Goal: Task Accomplishment & Management: Manage account settings

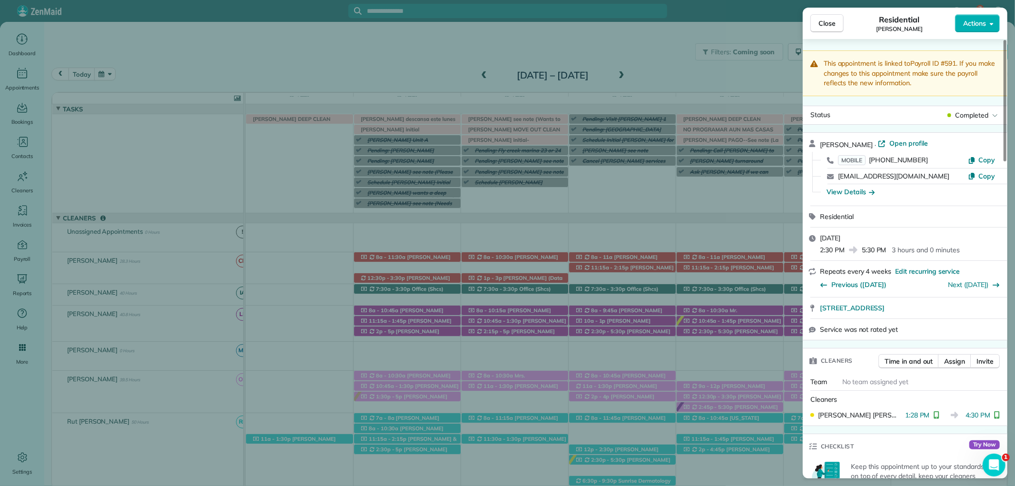
scroll to position [476, 0]
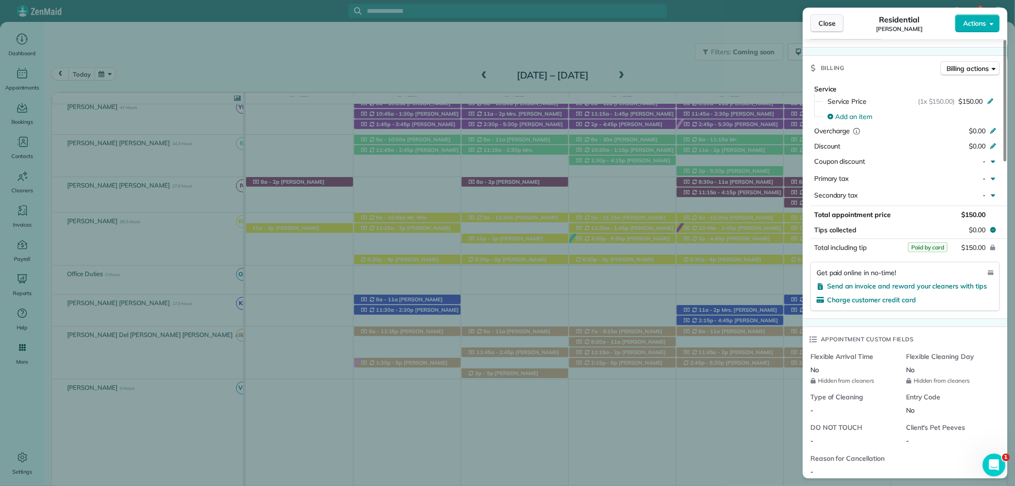
click at [821, 17] on button "Close" at bounding box center [827, 23] width 33 height 18
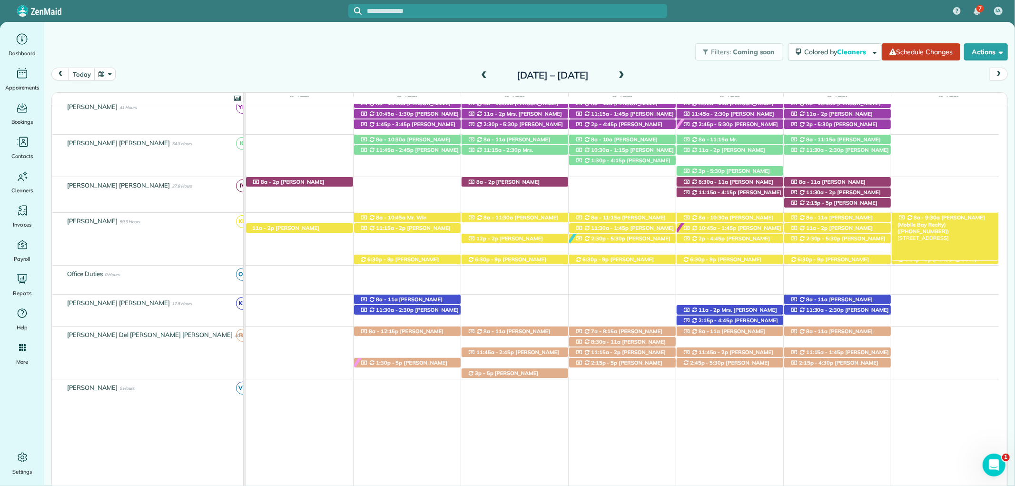
click at [931, 216] on span "8a - 9:30a" at bounding box center [927, 217] width 28 height 7
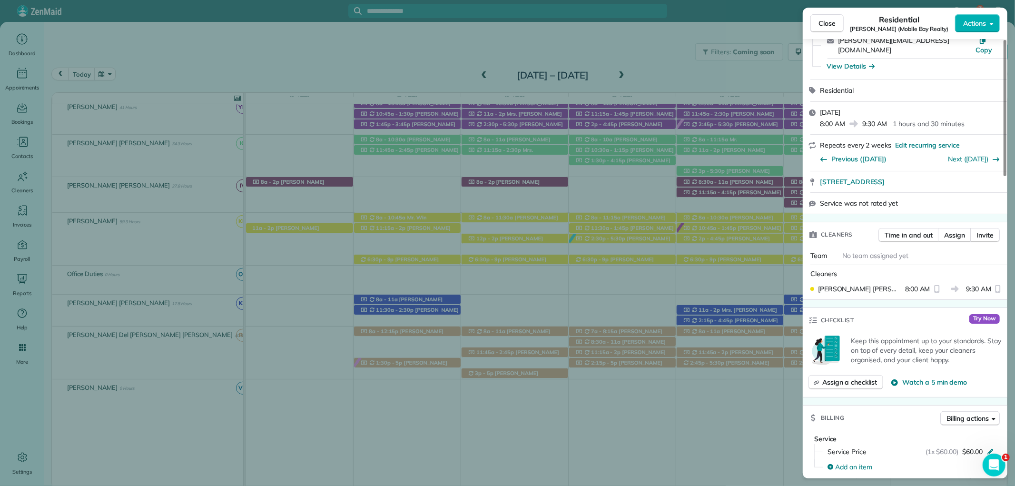
scroll to position [211, 0]
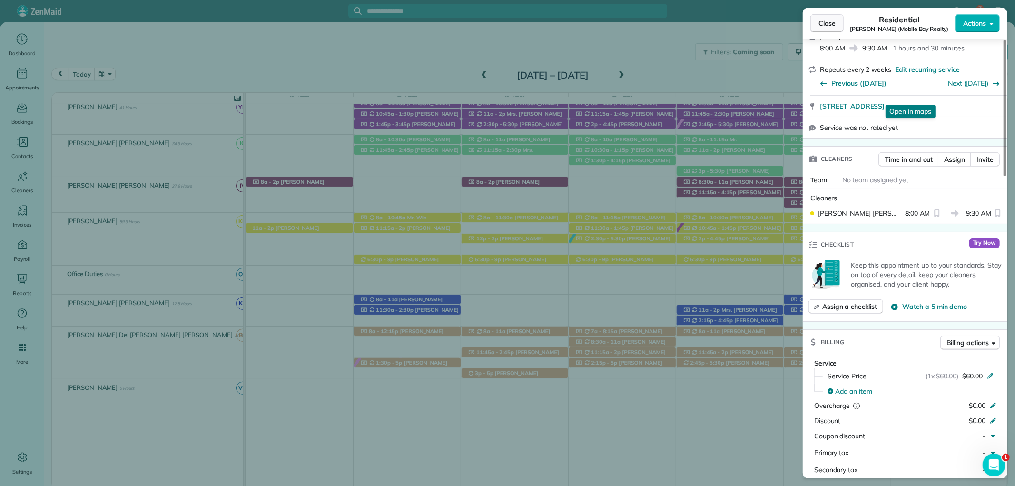
click at [827, 21] on span "Close" at bounding box center [827, 24] width 17 height 10
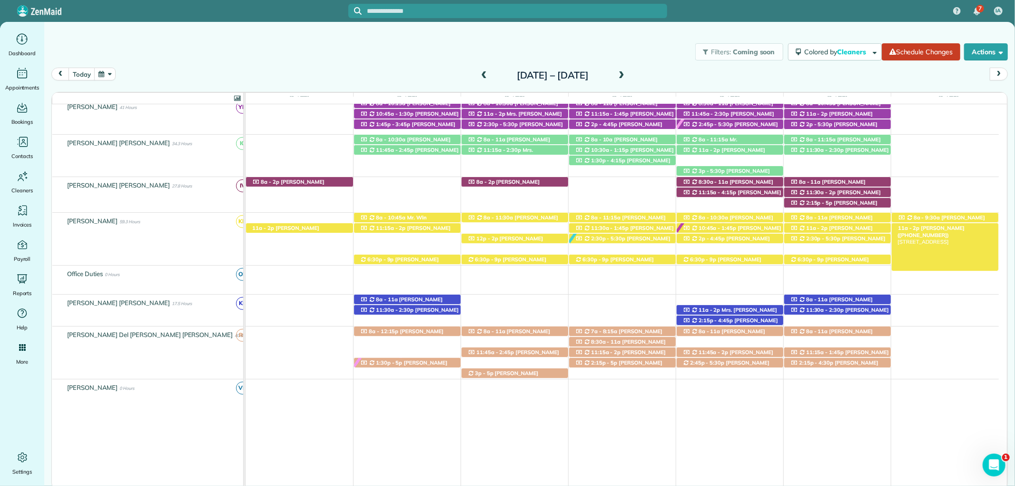
click at [937, 230] on span "Pam Hansen (+15094351560)" at bounding box center [931, 231] width 67 height 13
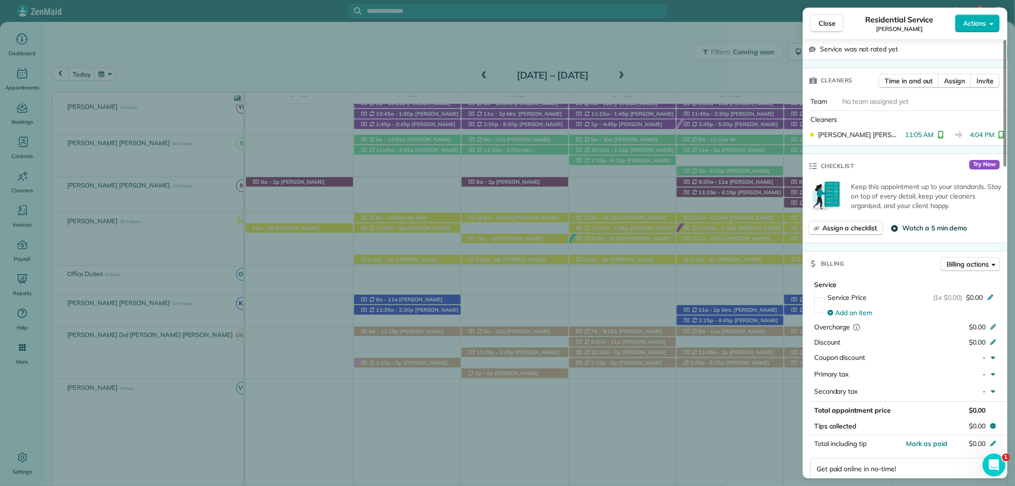
scroll to position [264, 0]
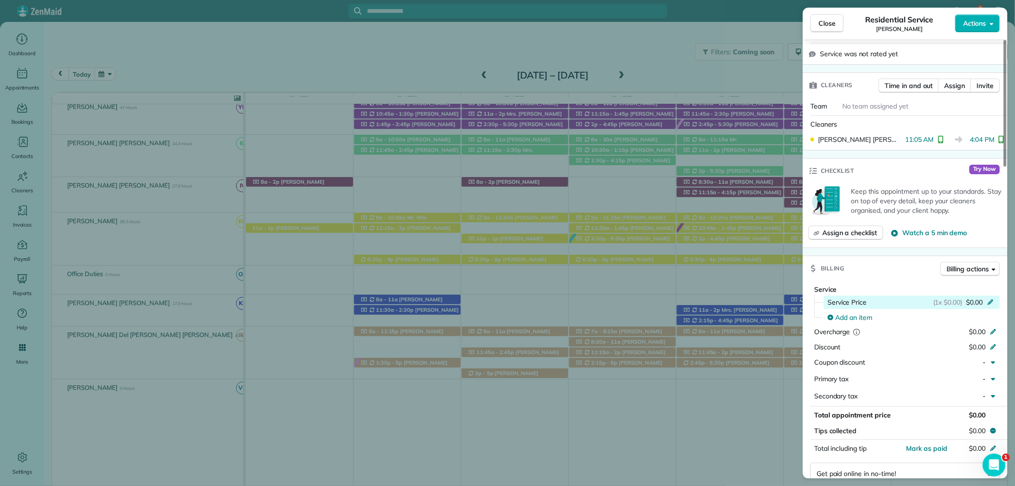
click at [989, 298] on icon at bounding box center [991, 301] width 8 height 8
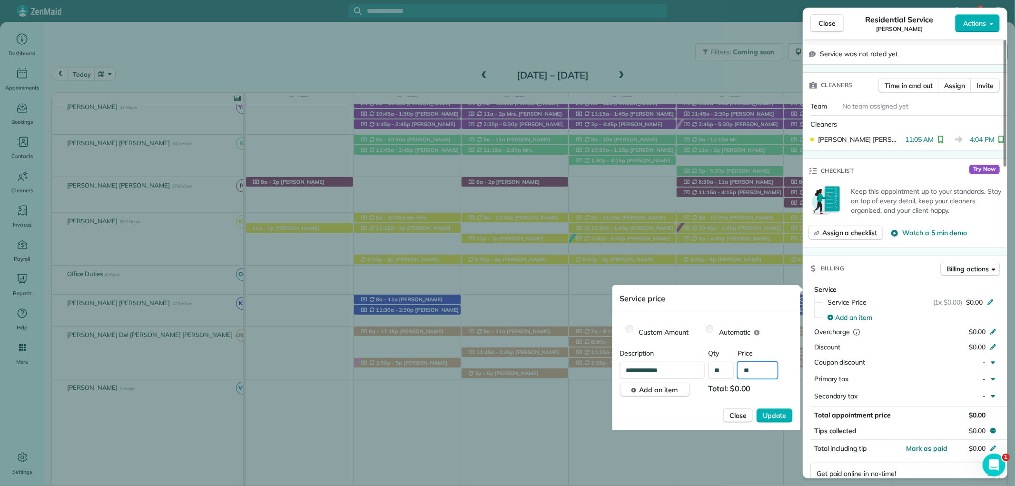
click at [760, 367] on input "**" at bounding box center [758, 370] width 40 height 17
type input "****"
click at [781, 412] on span "Update" at bounding box center [775, 416] width 24 height 10
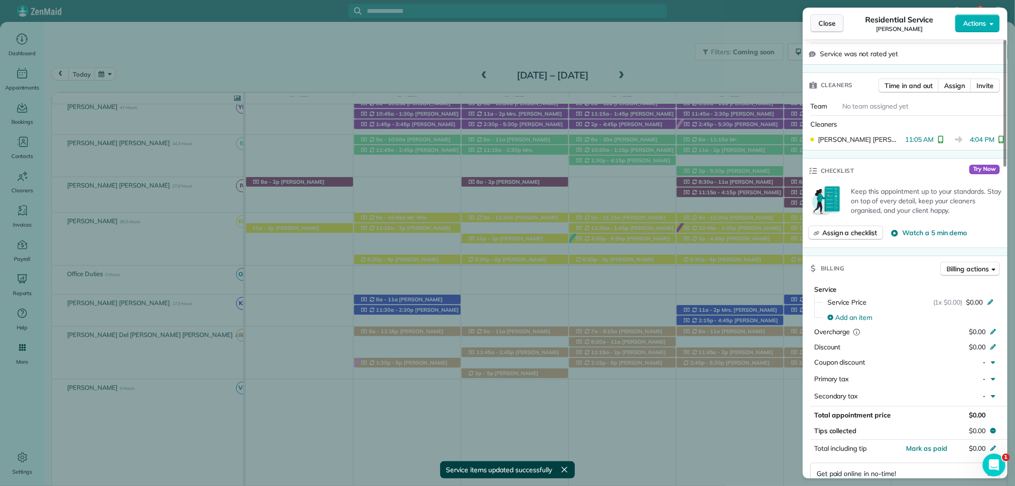
click at [826, 24] on span "Close" at bounding box center [827, 24] width 17 height 10
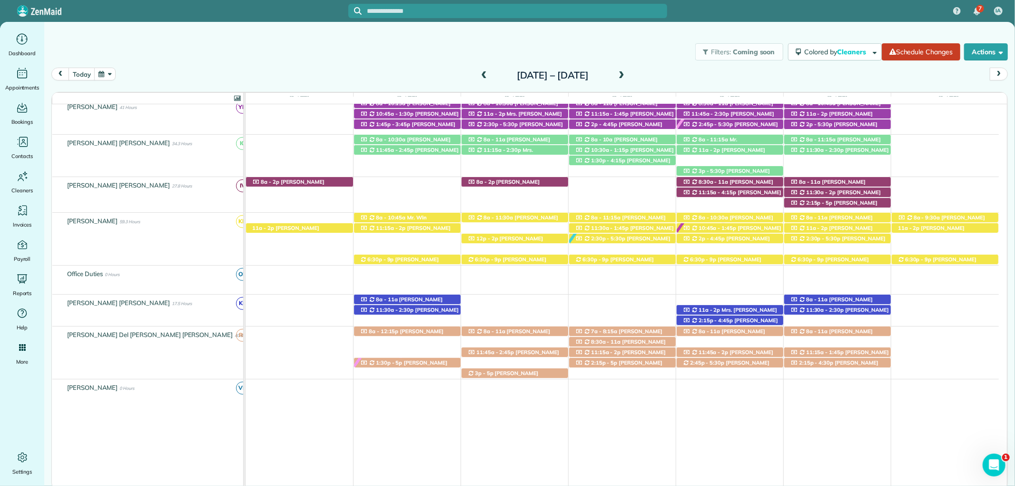
click at [627, 77] on span at bounding box center [621, 75] width 10 height 9
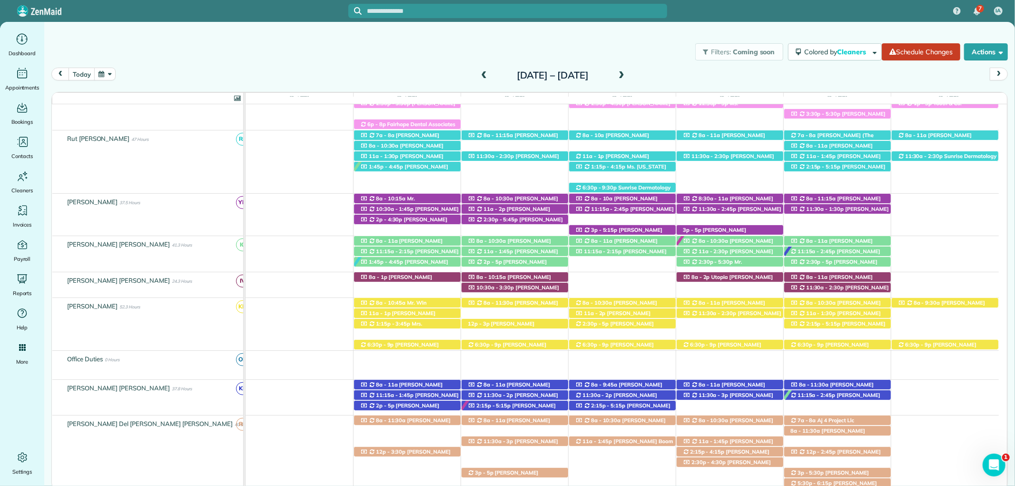
scroll to position [406, 0]
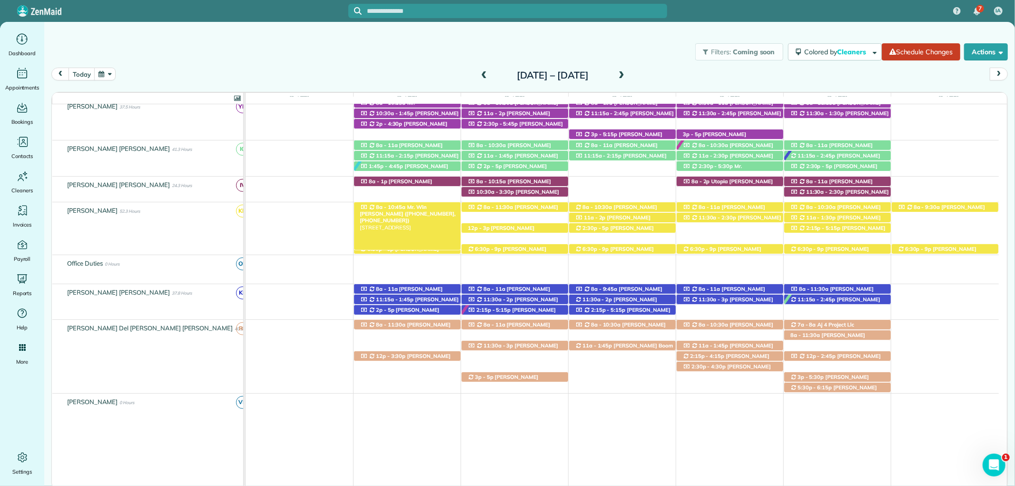
click at [440, 207] on span "Mr. Win [PERSON_NAME] ([PHONE_NUMBER], [PHONE_NUMBER])" at bounding box center [408, 214] width 96 height 20
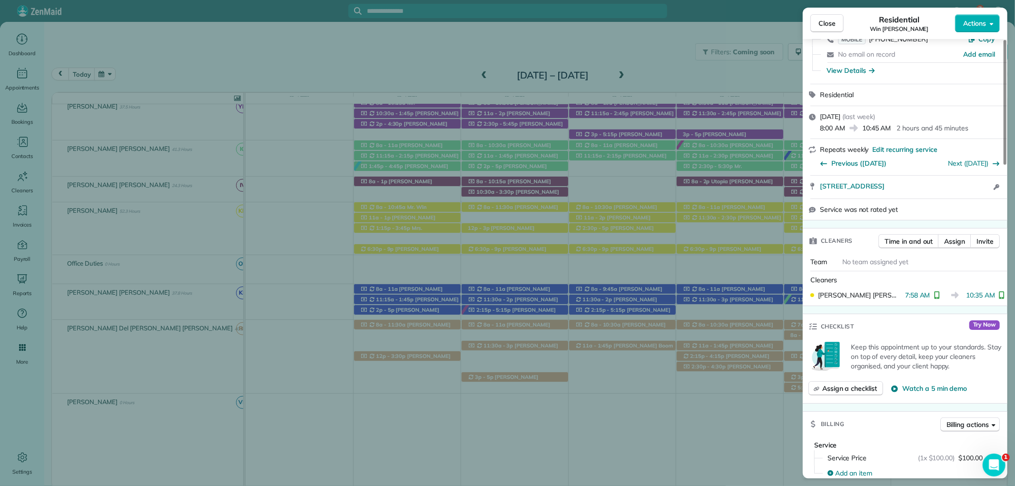
scroll to position [370, 0]
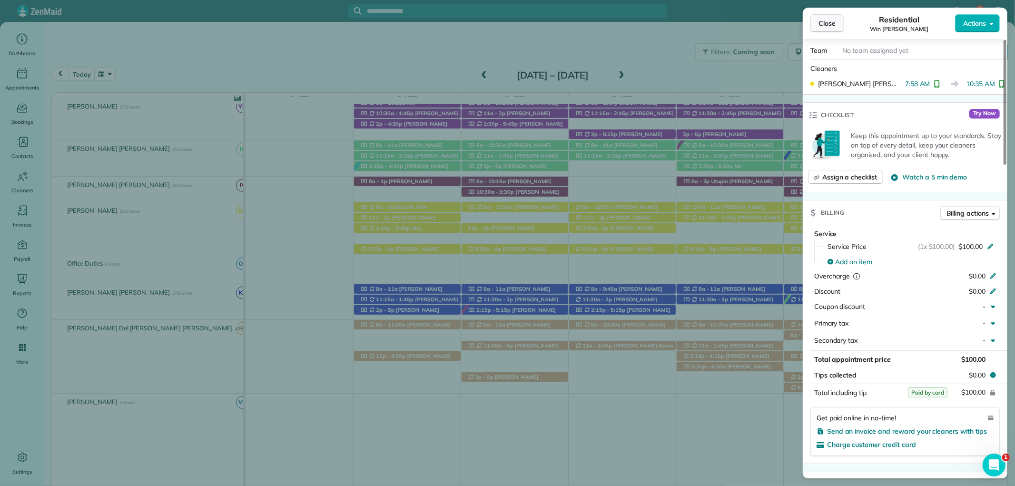
click at [831, 19] on span "Close" at bounding box center [827, 24] width 17 height 10
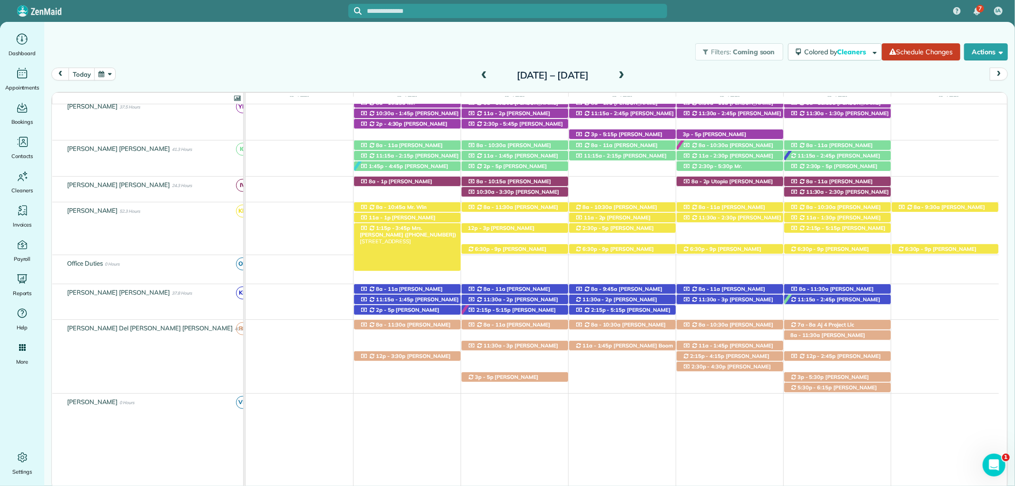
click at [445, 224] on div "1:15p - 3:45p Mrs. Valerie Smith (+16104163013) 559 Lisbon Ave - Fairhope, AL, …" at bounding box center [407, 228] width 107 height 10
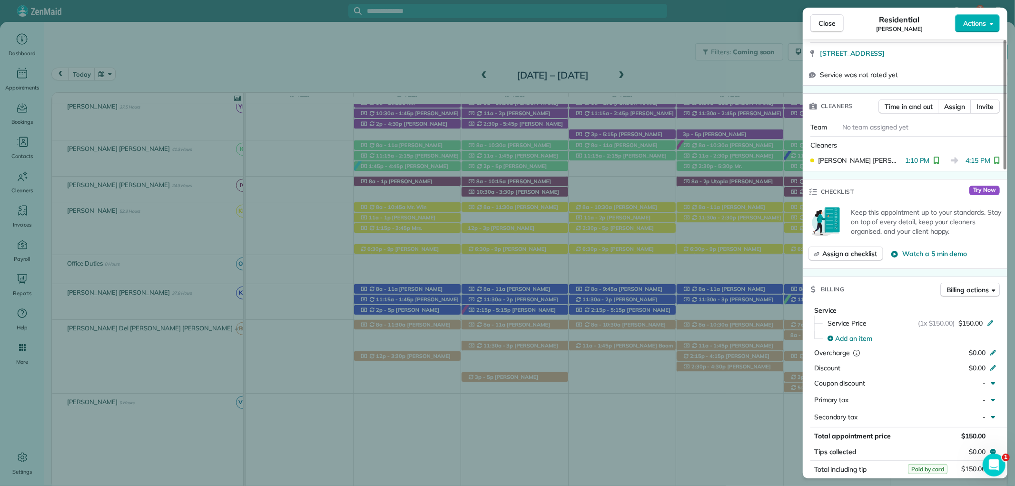
scroll to position [370, 0]
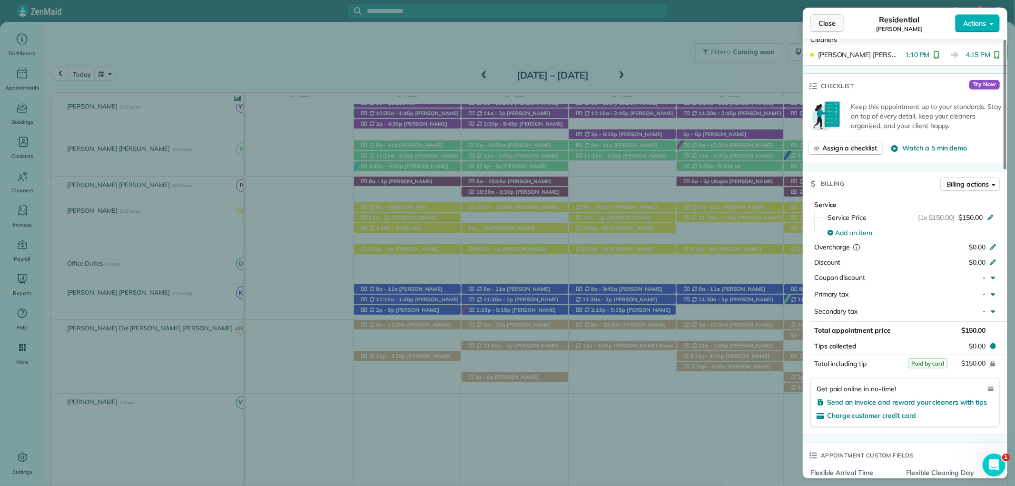
click at [831, 21] on span "Close" at bounding box center [827, 24] width 17 height 10
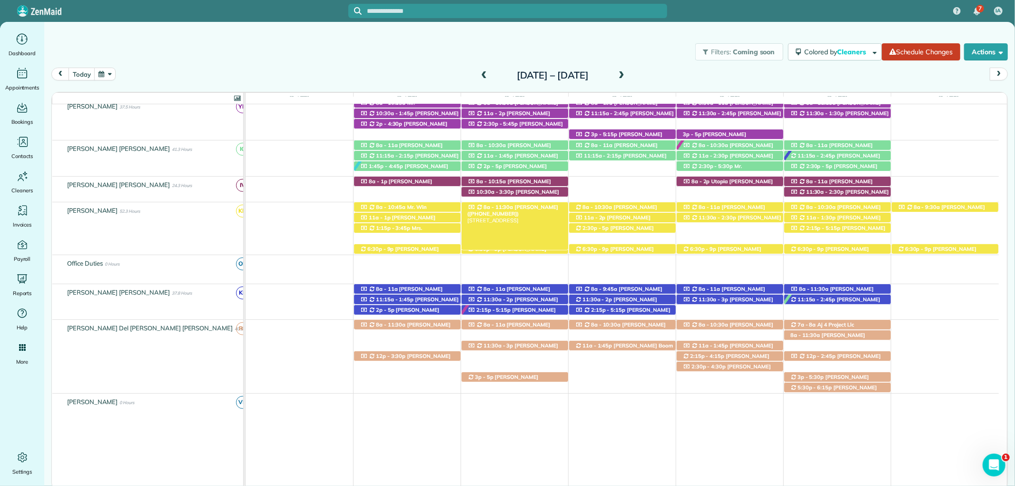
click at [514, 208] on span "Lisa Trotter (+12515975811)" at bounding box center [512, 210] width 91 height 13
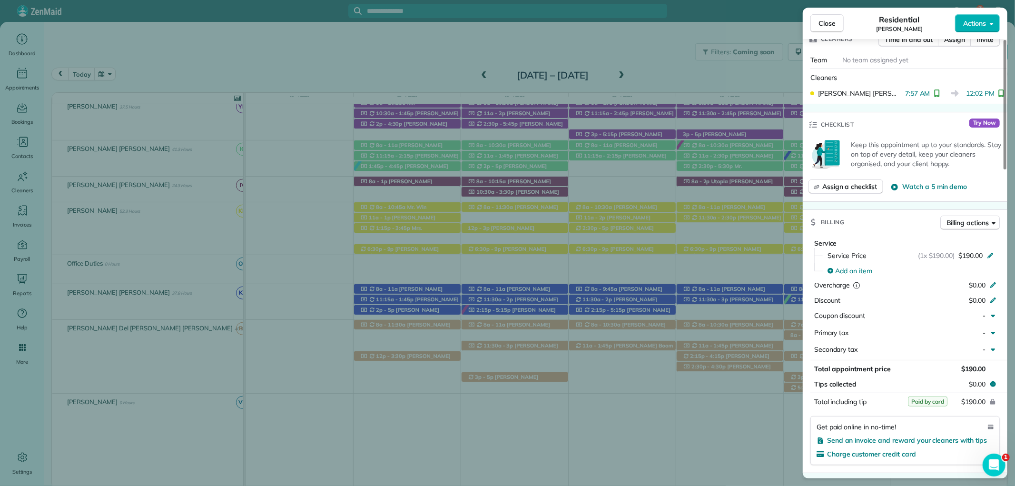
scroll to position [370, 0]
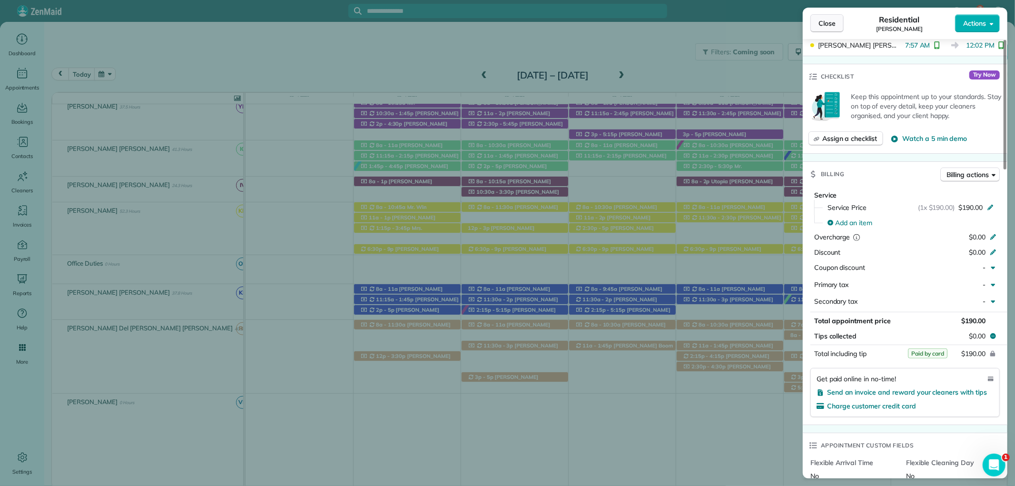
click at [831, 18] on button "Close" at bounding box center [827, 23] width 33 height 18
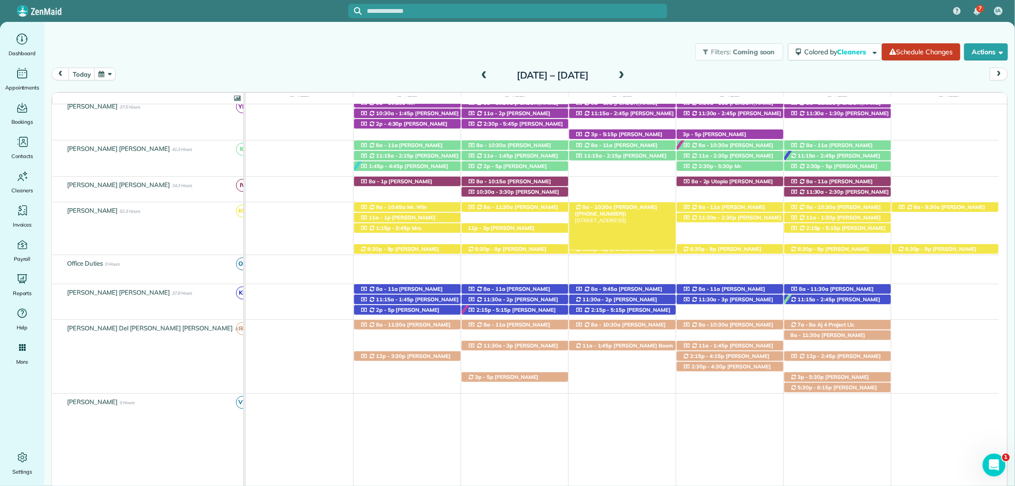
click at [635, 208] on span "Casey Graham (+16015505502)" at bounding box center [616, 210] width 82 height 13
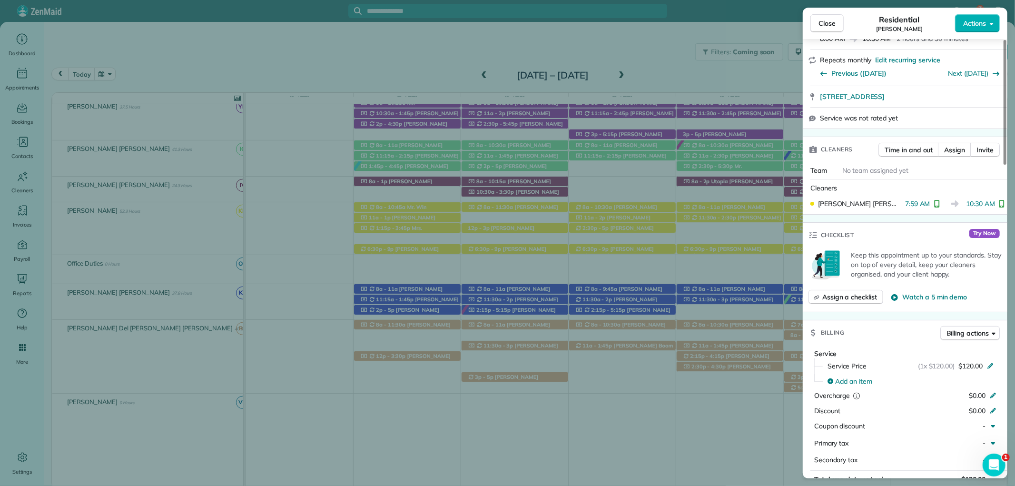
scroll to position [370, 0]
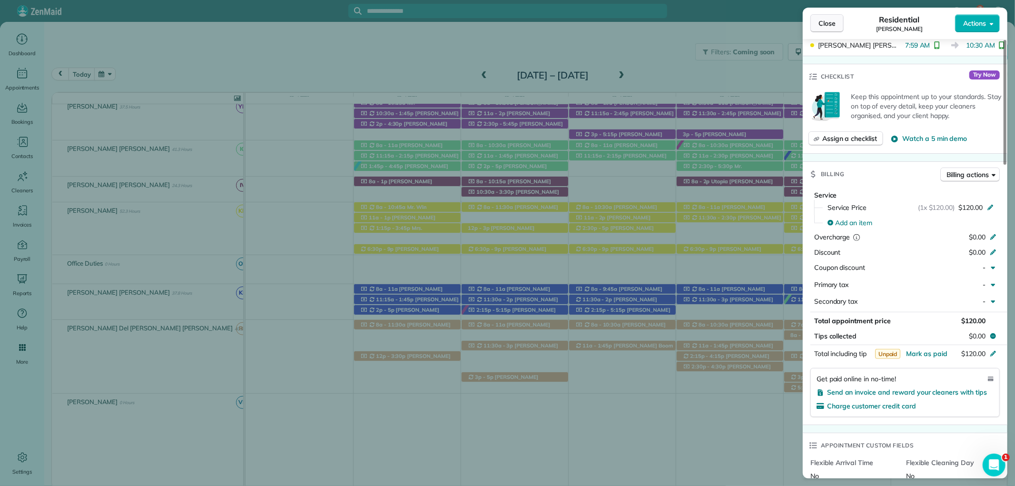
click at [836, 24] on button "Close" at bounding box center [827, 23] width 33 height 18
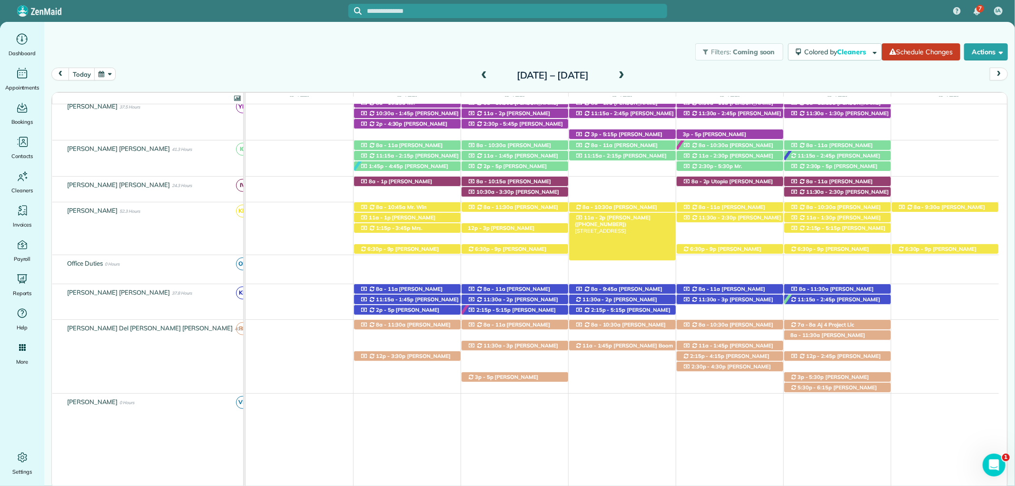
click at [652, 219] on div "11a - 2p Mary Buck (+12147704514) 347 Hemlock Drive - Fairhope, AL, 36532" at bounding box center [622, 218] width 107 height 10
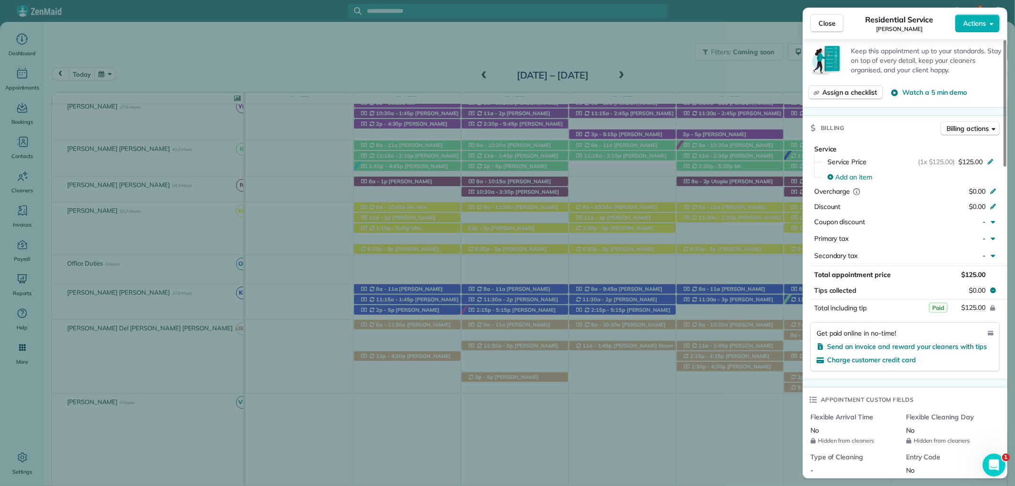
scroll to position [423, 0]
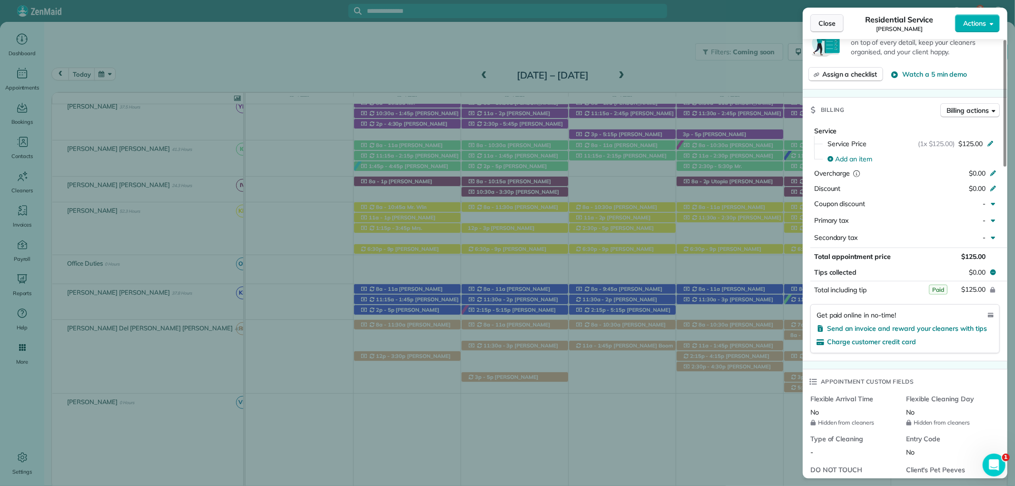
click at [825, 17] on button "Close" at bounding box center [827, 23] width 33 height 18
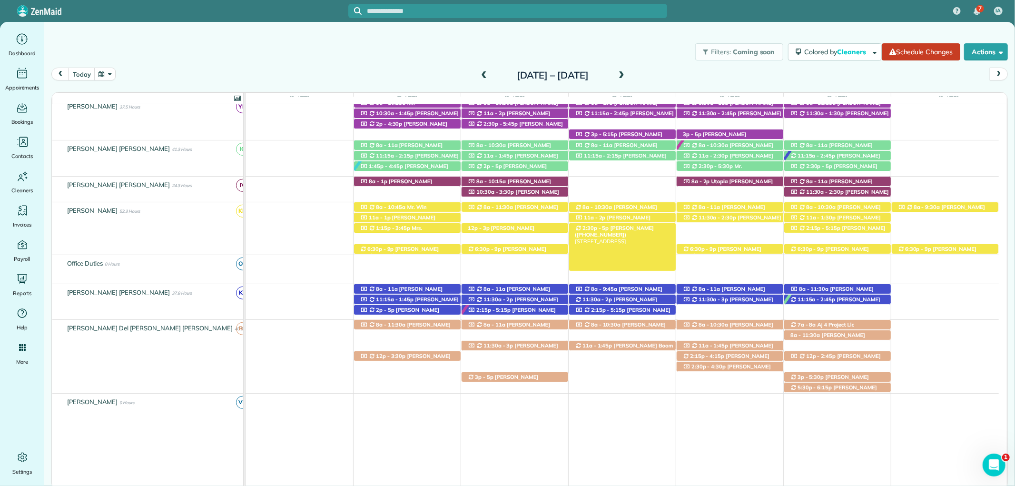
click at [652, 232] on div "2:30p - 5p Cori Stone (+17033461951) 210 Bronze Street - Fairhope, AL, 36532" at bounding box center [622, 228] width 107 height 10
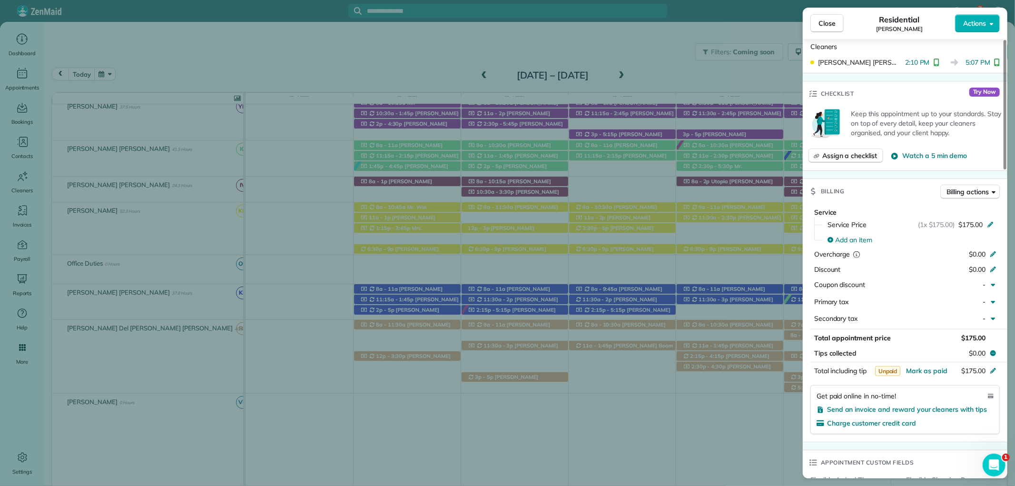
scroll to position [370, 0]
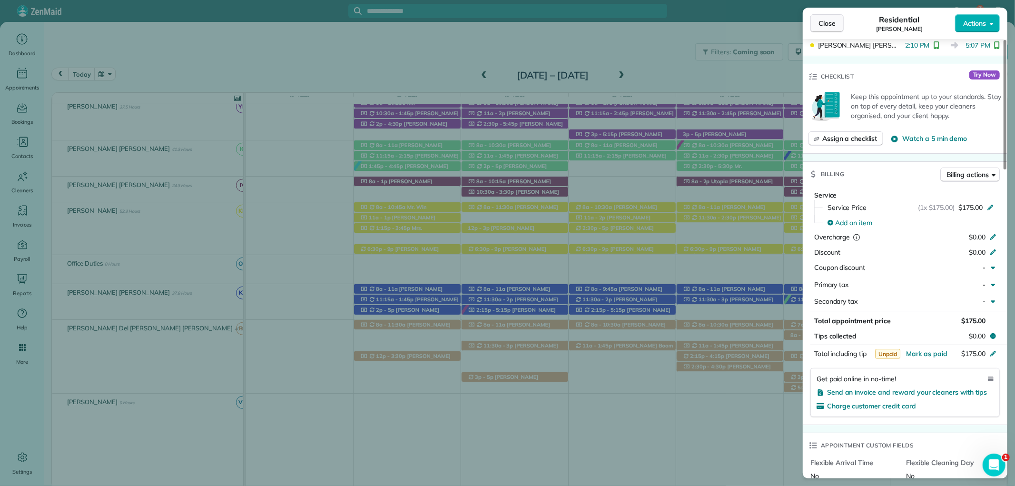
click at [826, 21] on span "Close" at bounding box center [827, 24] width 17 height 10
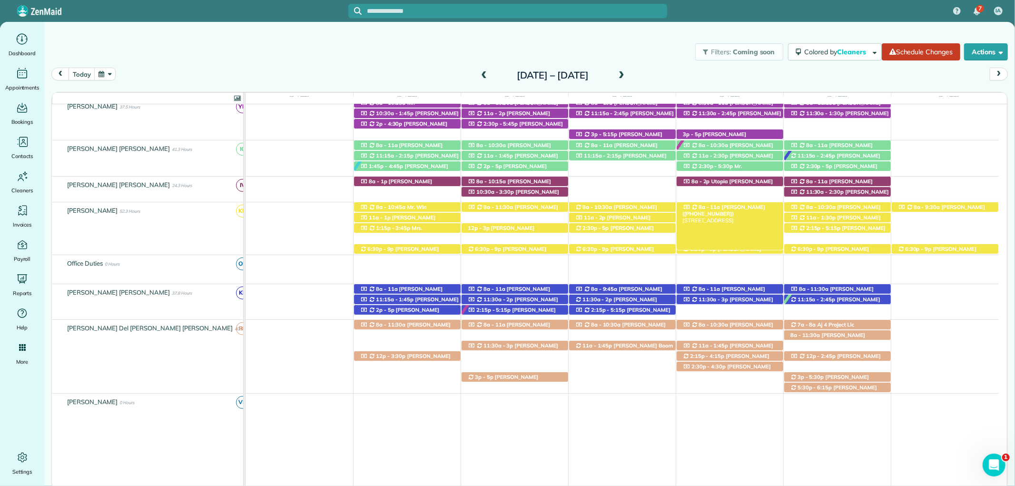
click at [744, 208] on span "Mrs. Valerie Pipkin (+12517516055)" at bounding box center [724, 210] width 83 height 13
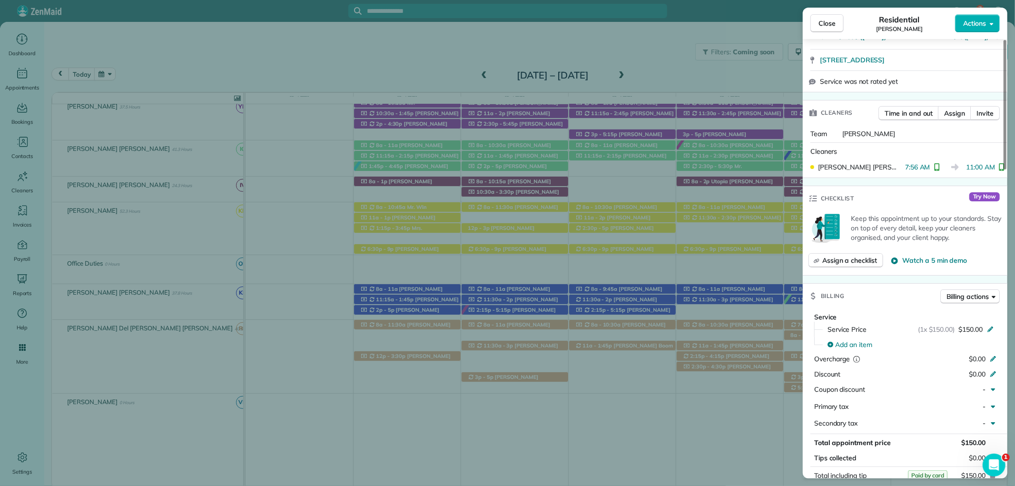
scroll to position [264, 0]
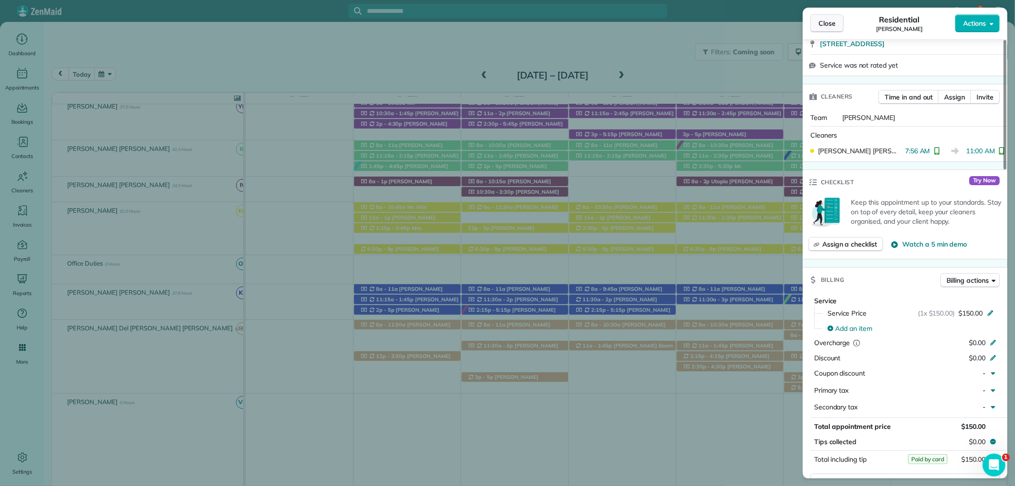
click at [817, 25] on button "Close" at bounding box center [827, 23] width 33 height 18
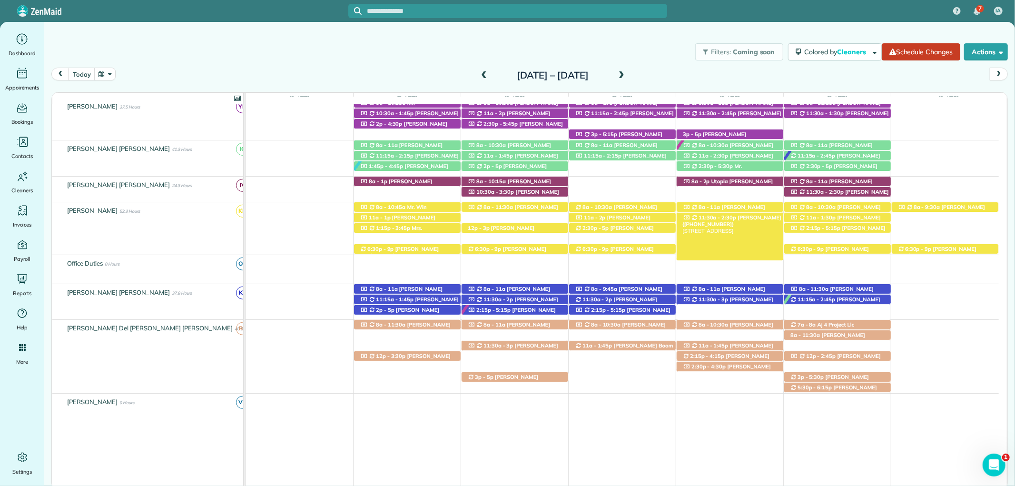
click at [735, 218] on span "Mrs. Brittany Prince (+16014087671)" at bounding box center [732, 220] width 99 height 13
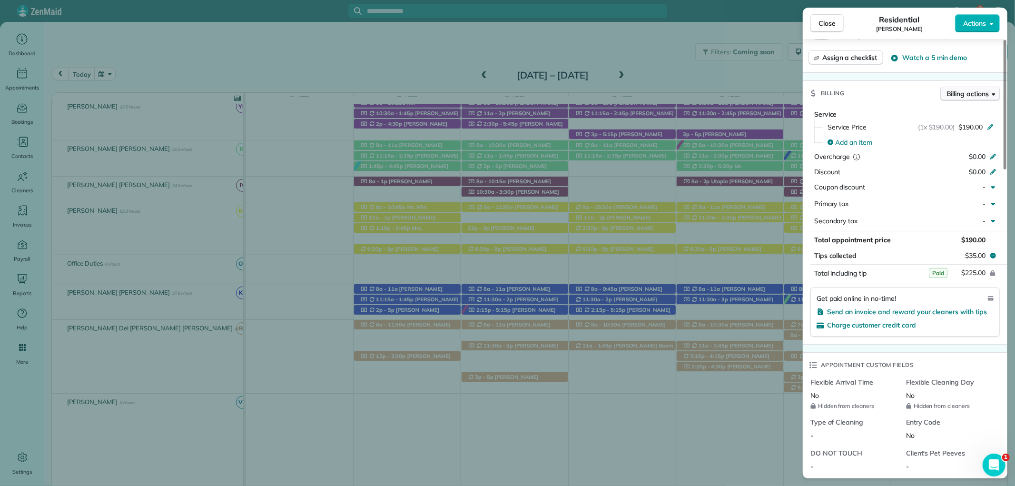
scroll to position [476, 0]
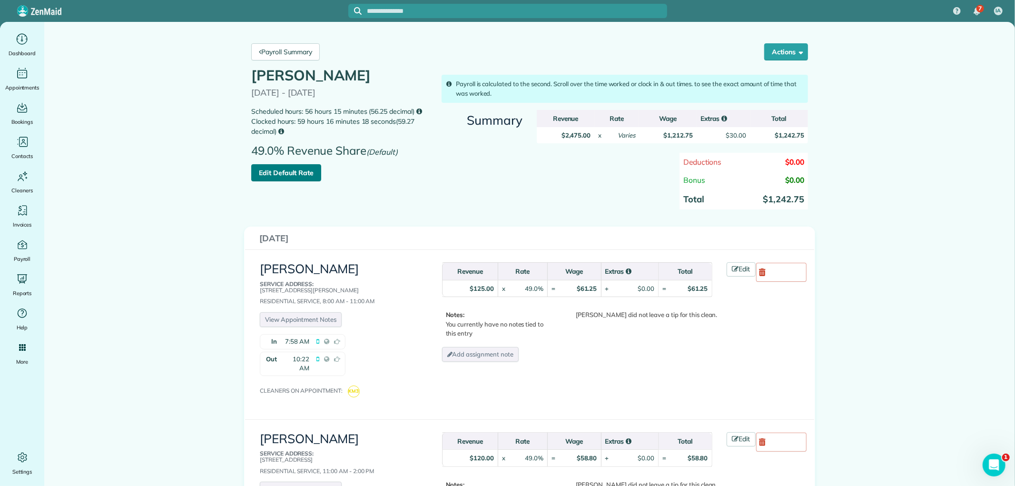
click at [284, 171] on link "Edit Default Rate" at bounding box center [286, 172] width 70 height 17
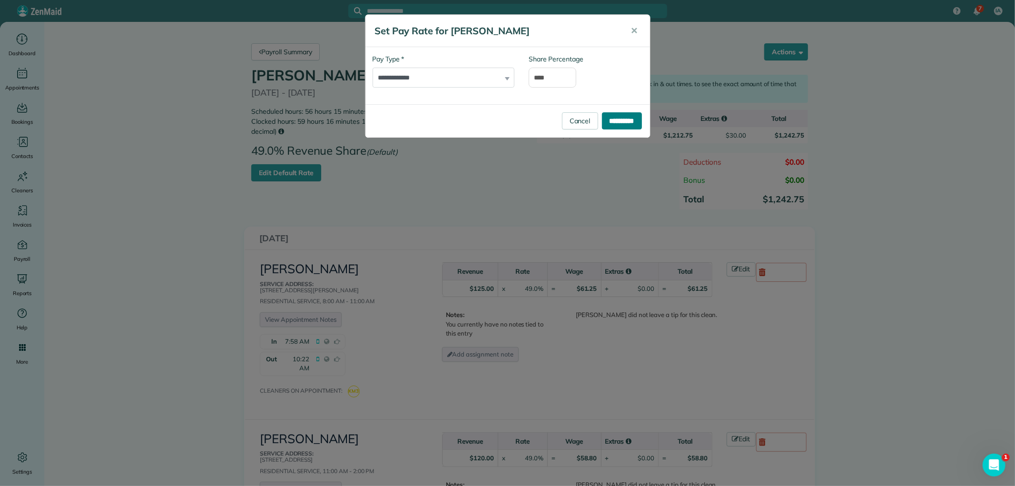
click at [630, 124] on input "**********" at bounding box center [622, 120] width 40 height 17
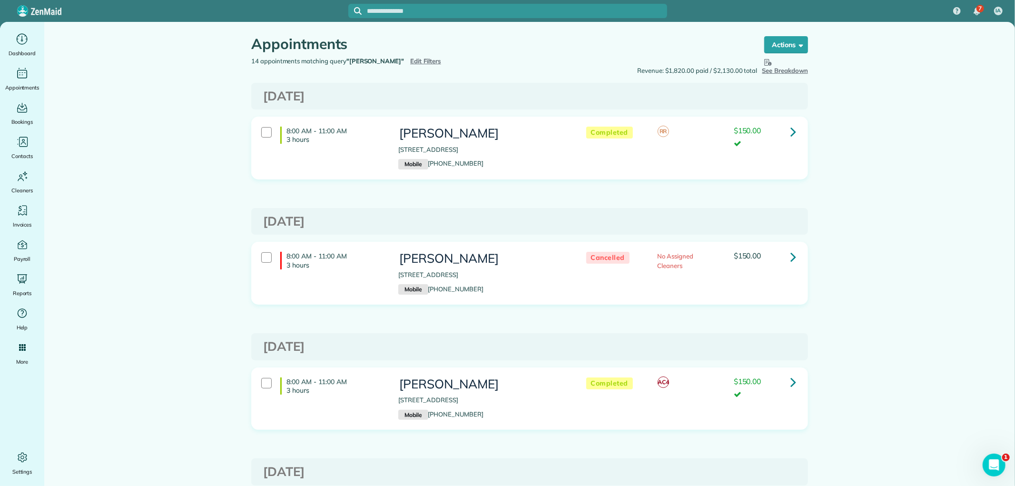
scroll to position [1217, 0]
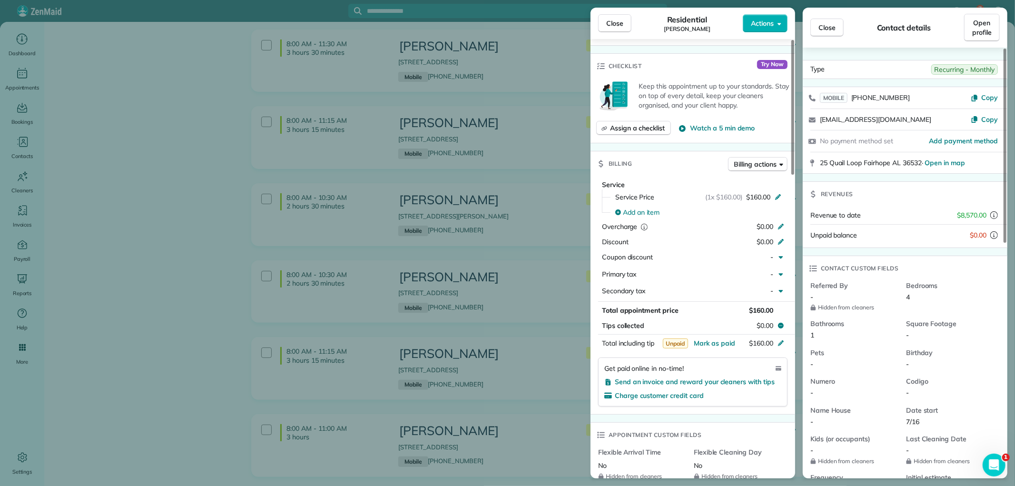
scroll to position [317, 0]
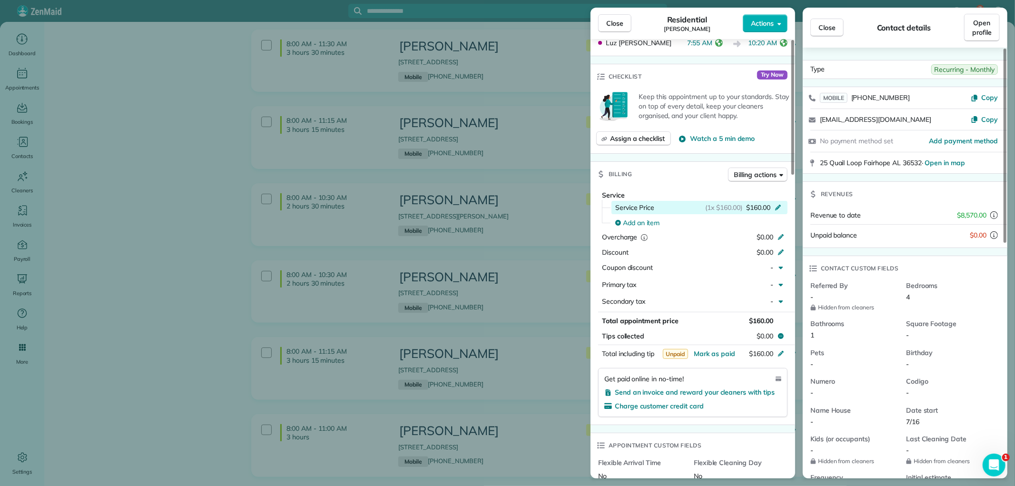
click at [781, 205] on icon at bounding box center [778, 208] width 6 height 6
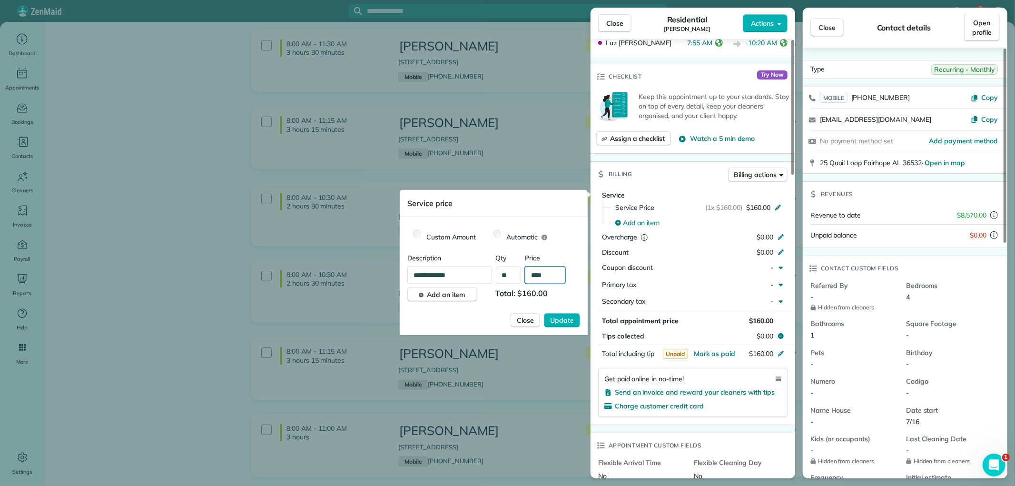
click at [542, 273] on input "****" at bounding box center [545, 275] width 40 height 17
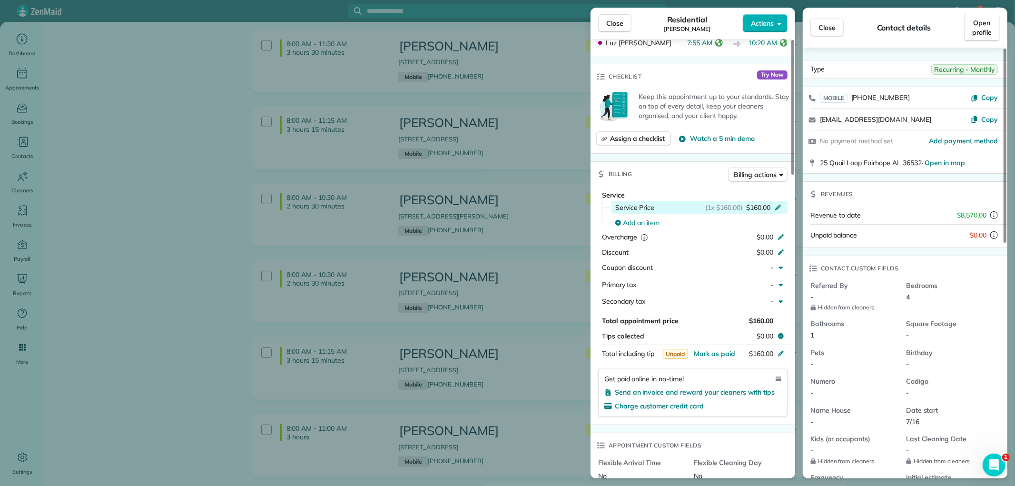
click at [778, 205] on icon at bounding box center [778, 207] width 8 height 8
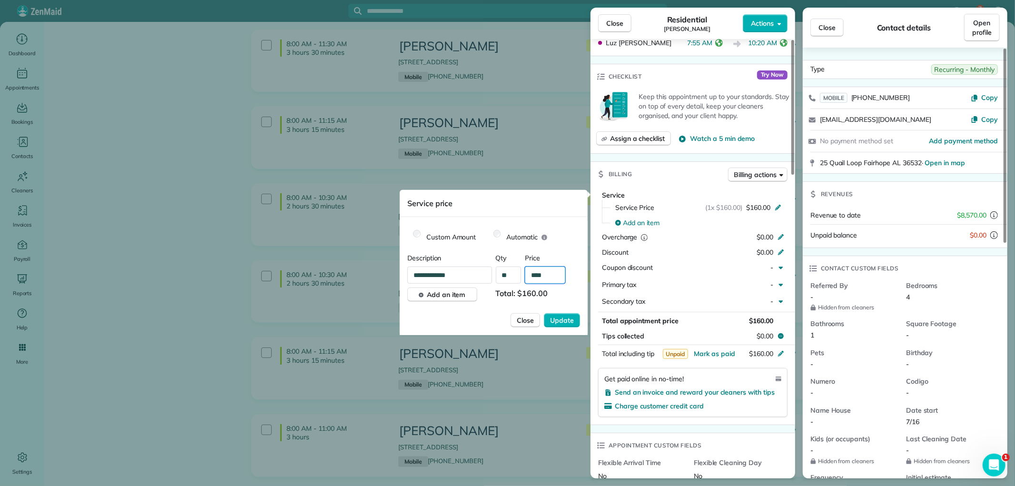
click at [543, 272] on input "****" at bounding box center [545, 275] width 40 height 17
type input "****"
click at [568, 323] on span "Update" at bounding box center [562, 321] width 24 height 10
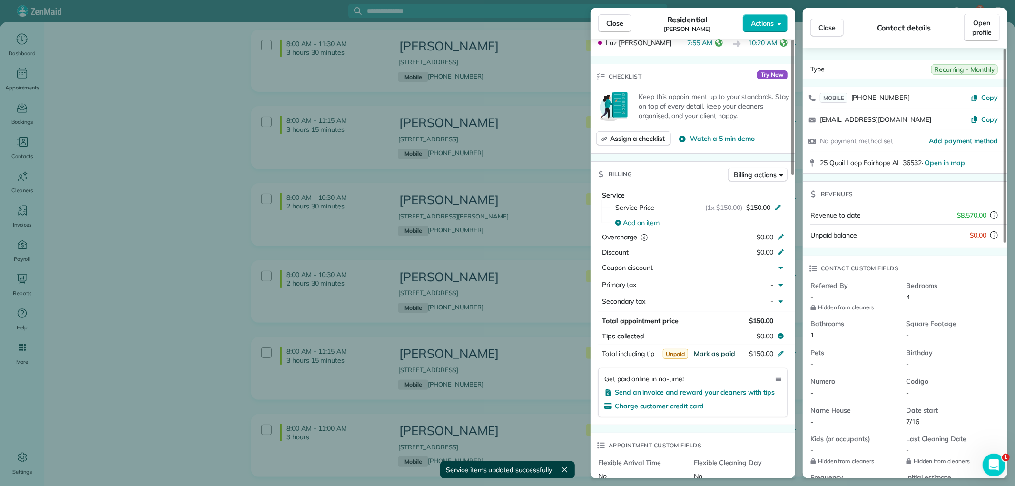
click at [712, 350] on span "Mark as paid" at bounding box center [714, 353] width 41 height 9
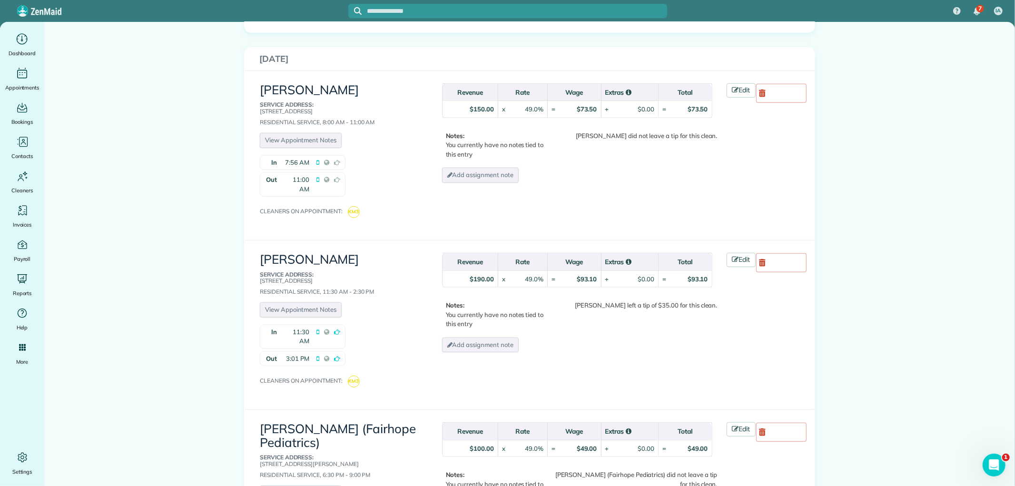
scroll to position [3438, 0]
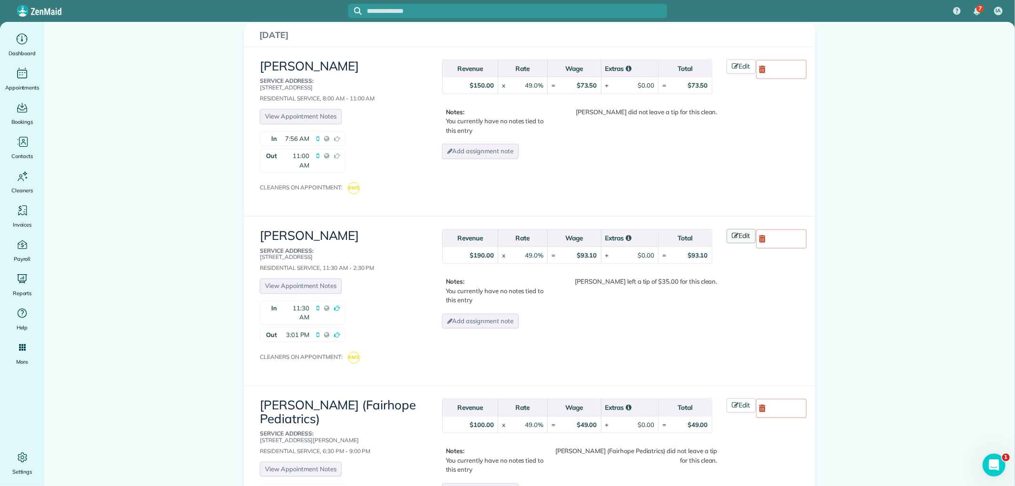
click at [739, 229] on link "Edit" at bounding box center [742, 236] width 30 height 14
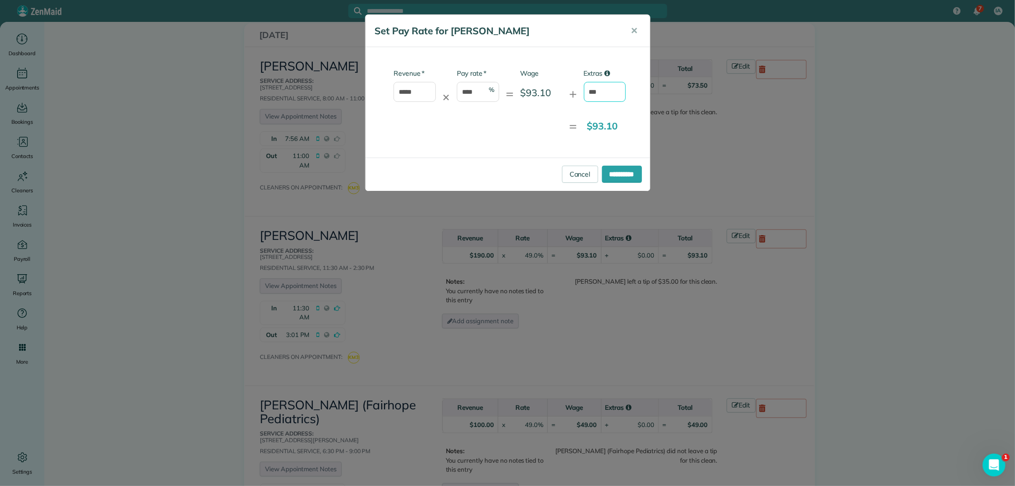
drag, startPoint x: 602, startPoint y: 89, endPoint x: 583, endPoint y: 90, distance: 19.1
click at [584, 89] on input "***" at bounding box center [605, 92] width 42 height 20
type input "**"
click at [638, 174] on input "**********" at bounding box center [622, 174] width 40 height 17
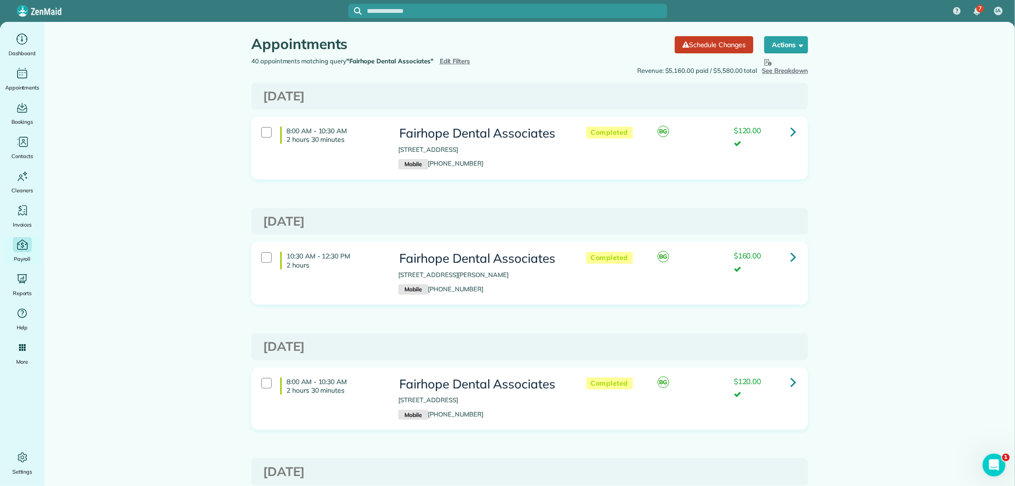
click at [27, 243] on icon "Main" at bounding box center [22, 244] width 13 height 13
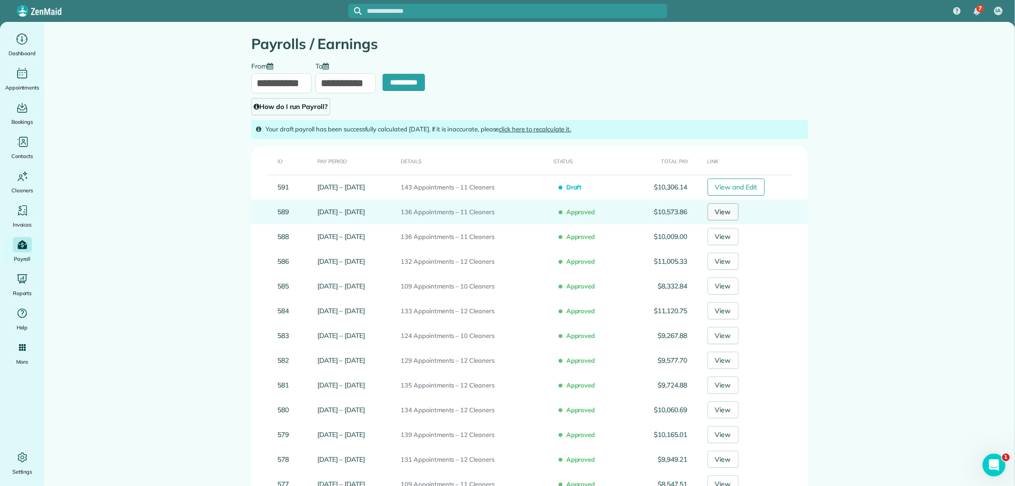
click at [725, 215] on link "View" at bounding box center [723, 211] width 31 height 17
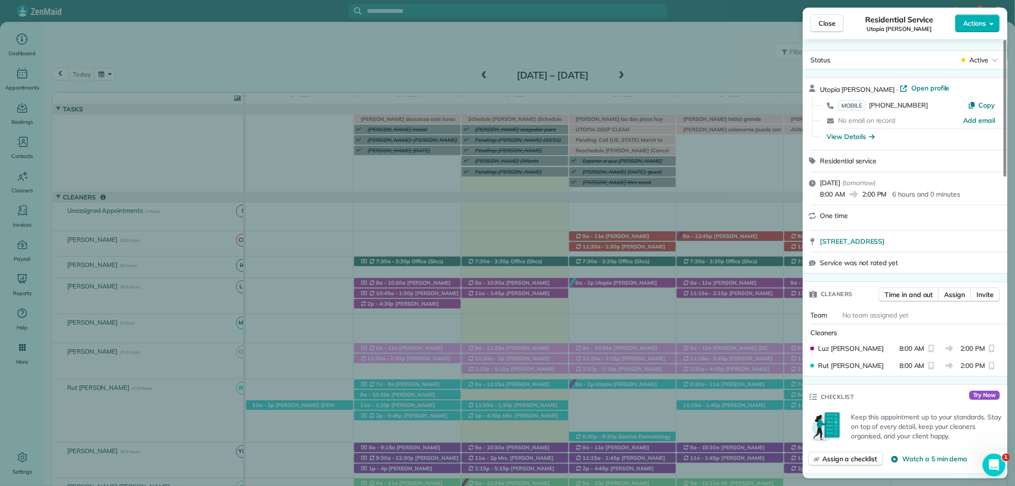
scroll to position [816, 0]
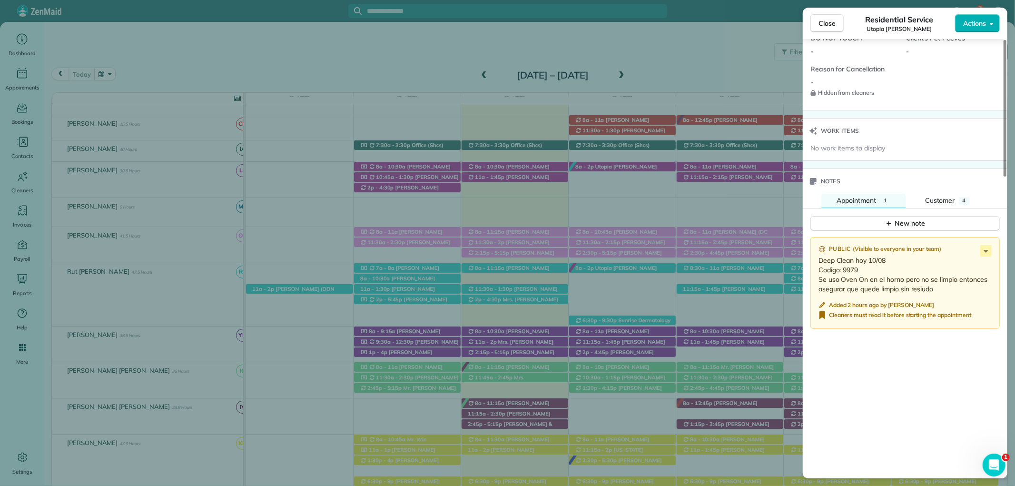
click at [827, 20] on span "Close" at bounding box center [827, 24] width 17 height 10
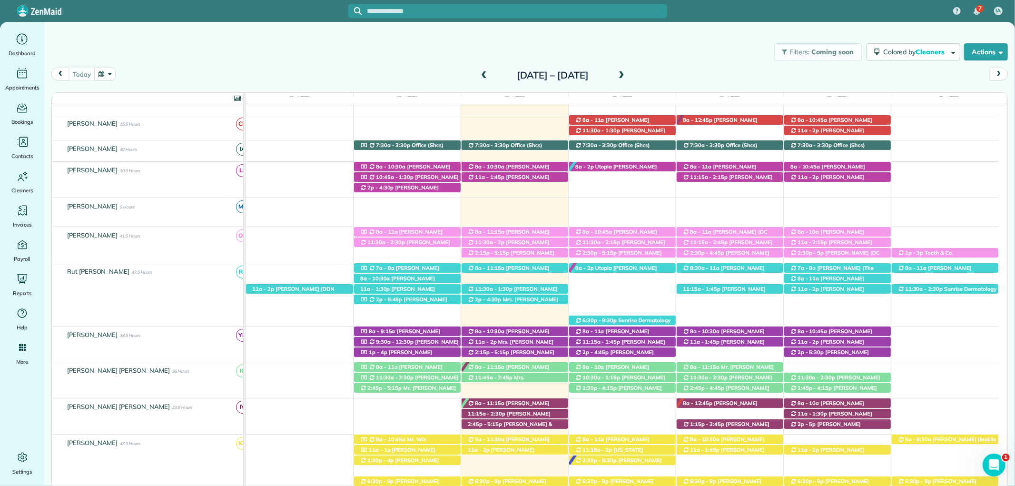
click at [476, 77] on div "Sunday Oct 5 – Saturday Oct 11, 2025" at bounding box center [552, 75] width 152 height 15
click at [479, 72] on span at bounding box center [484, 75] width 10 height 9
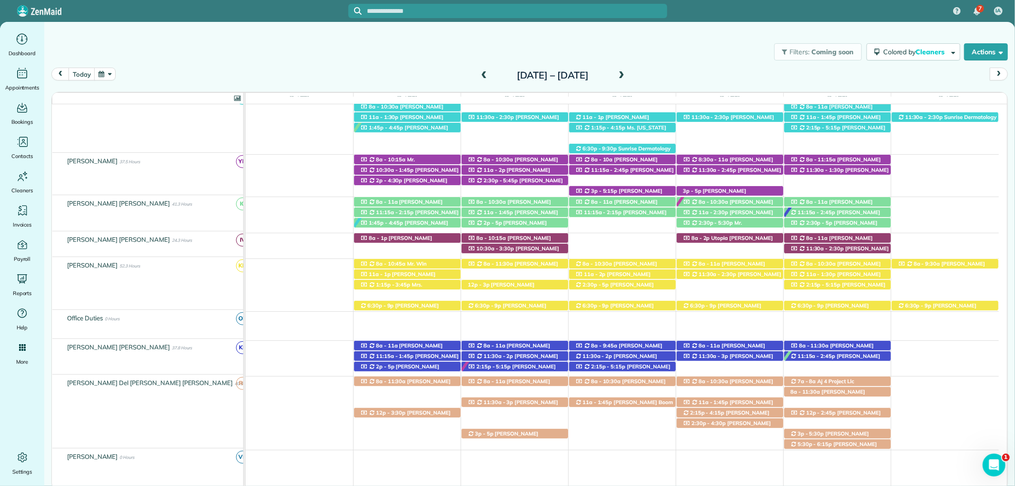
scroll to position [349, 0]
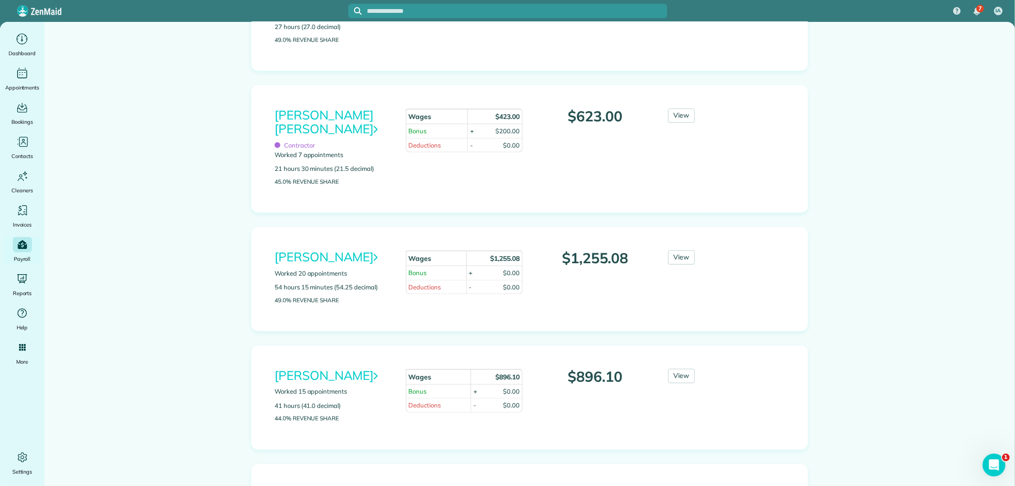
scroll to position [582, 0]
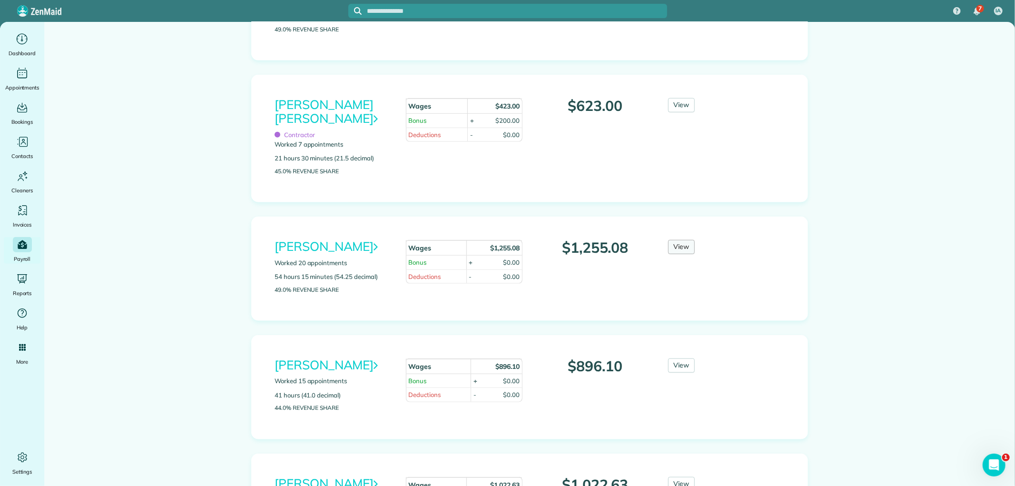
click at [669, 247] on link "View" at bounding box center [681, 247] width 27 height 14
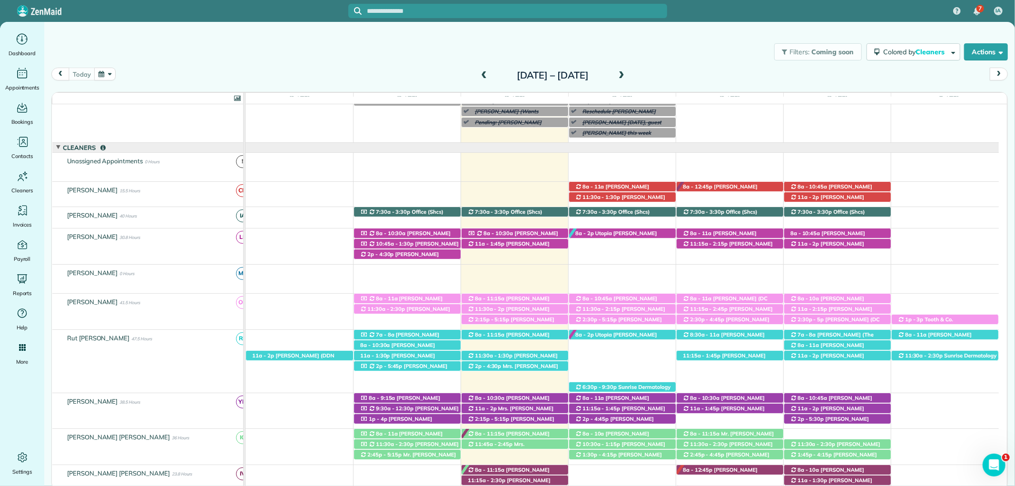
scroll to position [102, 0]
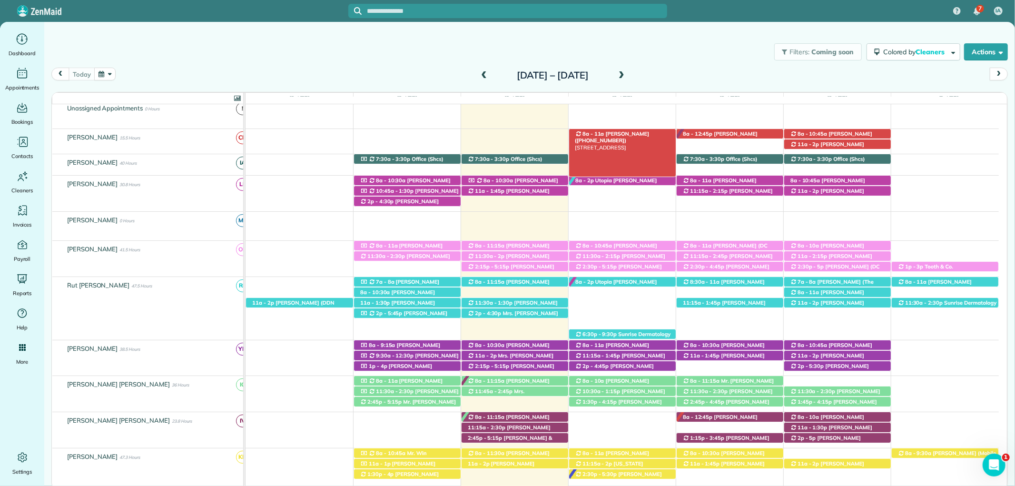
click at [638, 133] on span "Tara Elliot (+19123815166)" at bounding box center [612, 136] width 74 height 13
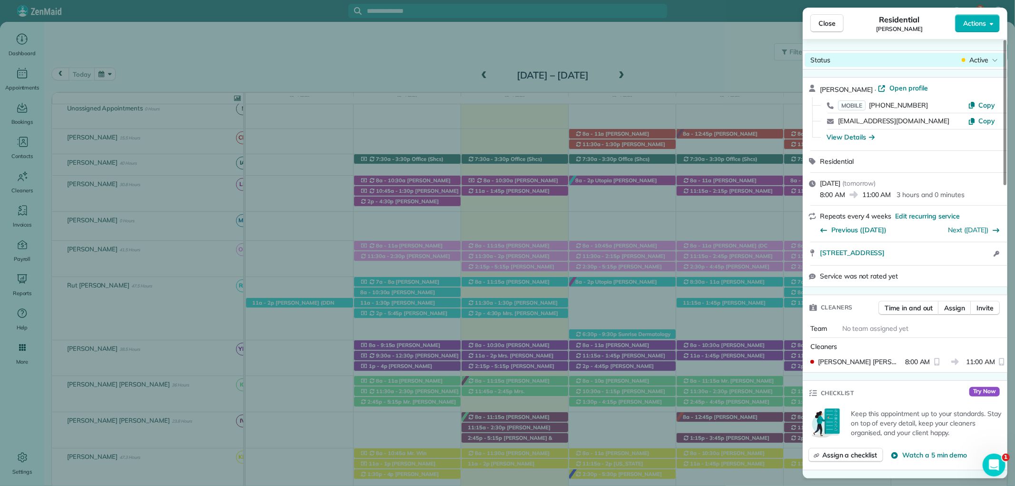
click at [981, 53] on div "Status Active" at bounding box center [905, 60] width 201 height 14
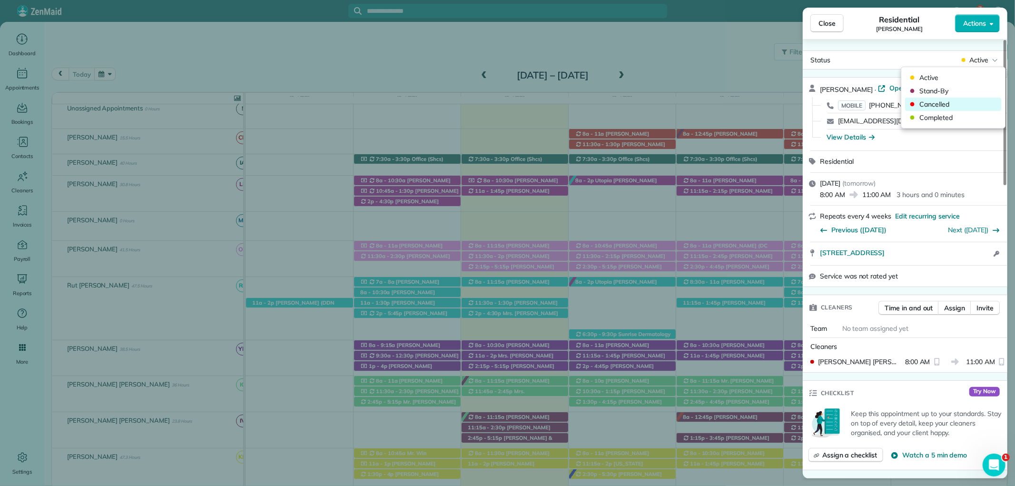
click at [944, 106] on span "Cancelled" at bounding box center [960, 104] width 80 height 10
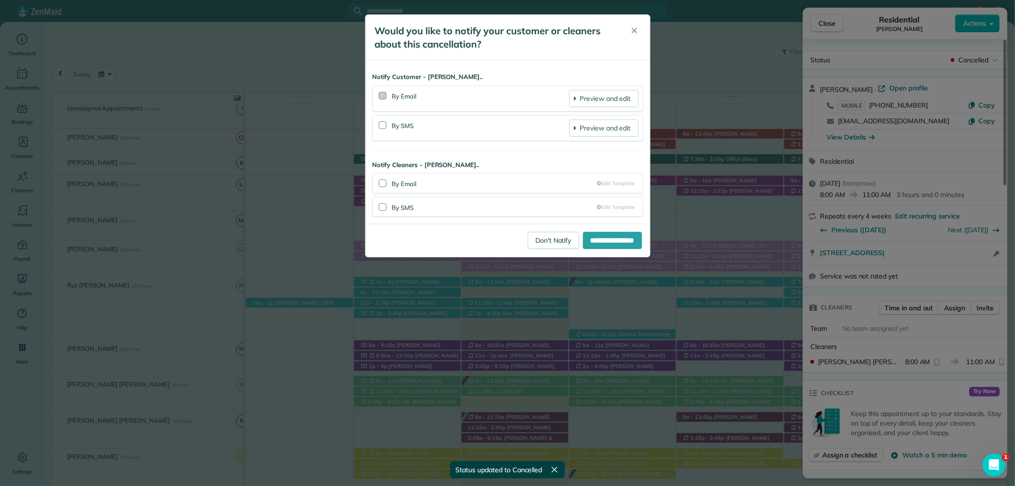
click at [384, 96] on div at bounding box center [383, 96] width 8 height 8
click at [384, 120] on div at bounding box center [383, 126] width 12 height 22
drag, startPoint x: 382, startPoint y: 119, endPoint x: 391, endPoint y: 131, distance: 14.9
click at [382, 120] on div at bounding box center [383, 126] width 12 height 22
click at [382, 123] on div at bounding box center [383, 125] width 8 height 8
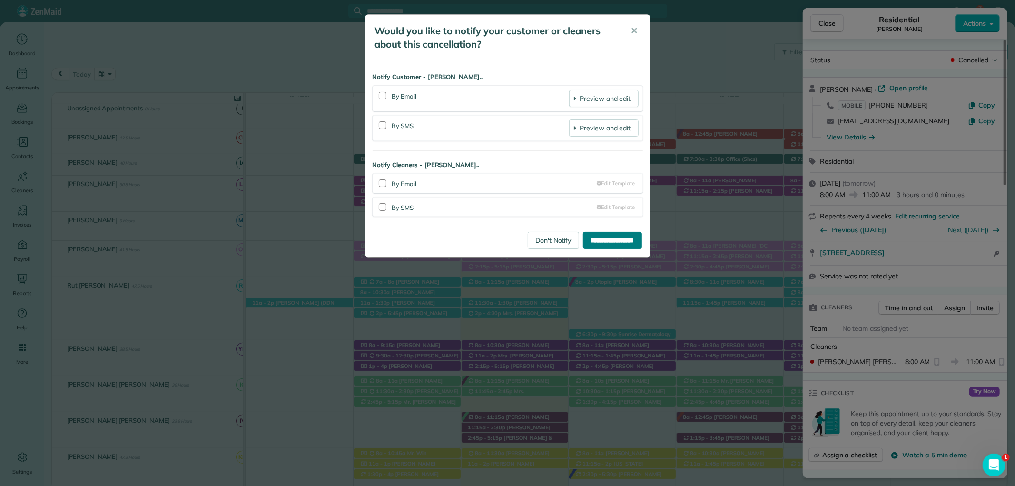
click at [589, 238] on input "**********" at bounding box center [612, 240] width 59 height 17
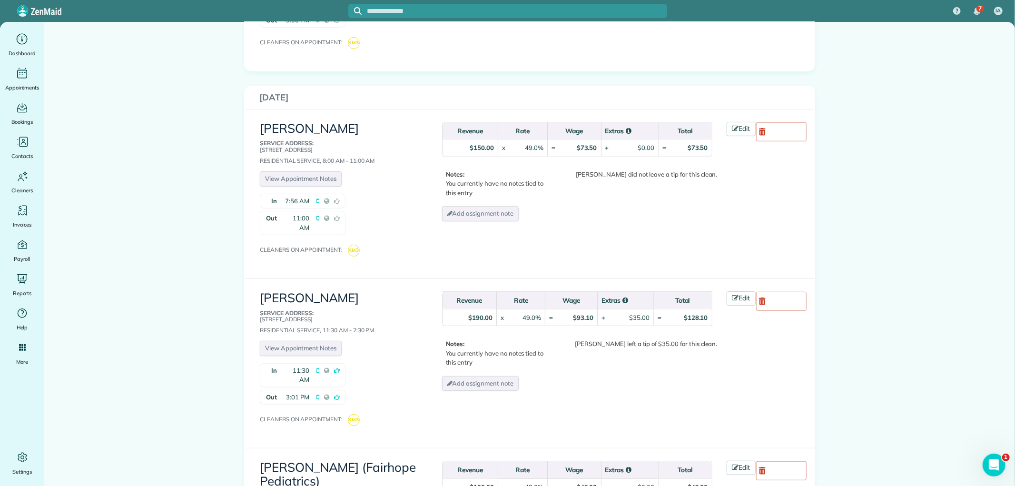
scroll to position [3385, 0]
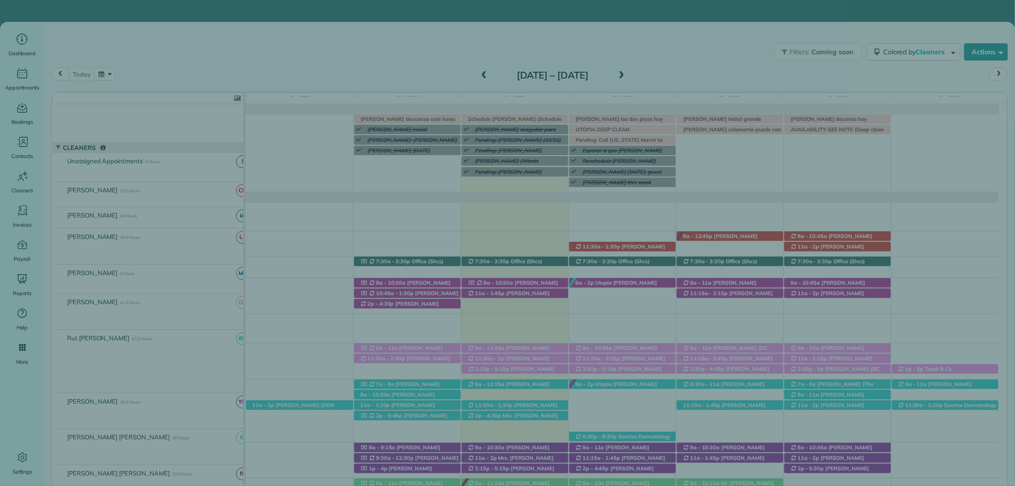
scroll to position [50, 0]
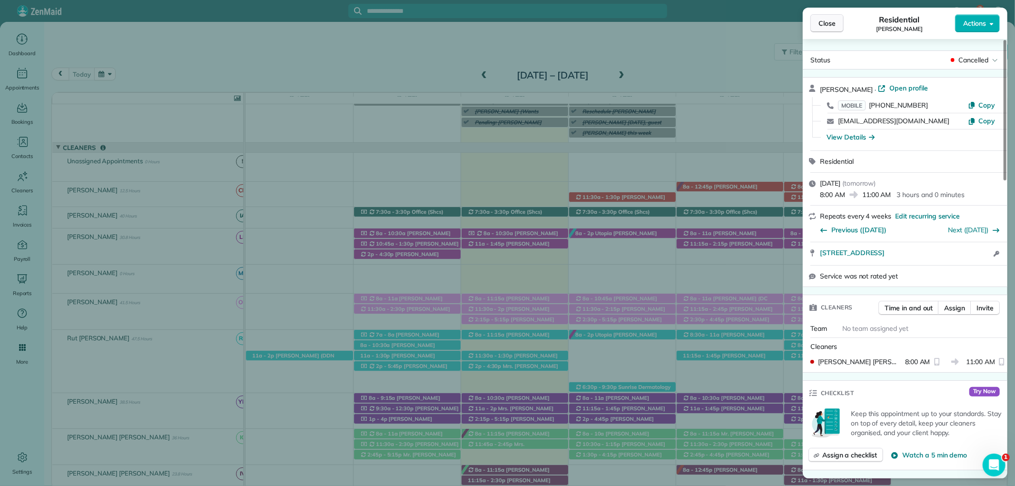
click at [834, 20] on span "Close" at bounding box center [827, 24] width 17 height 10
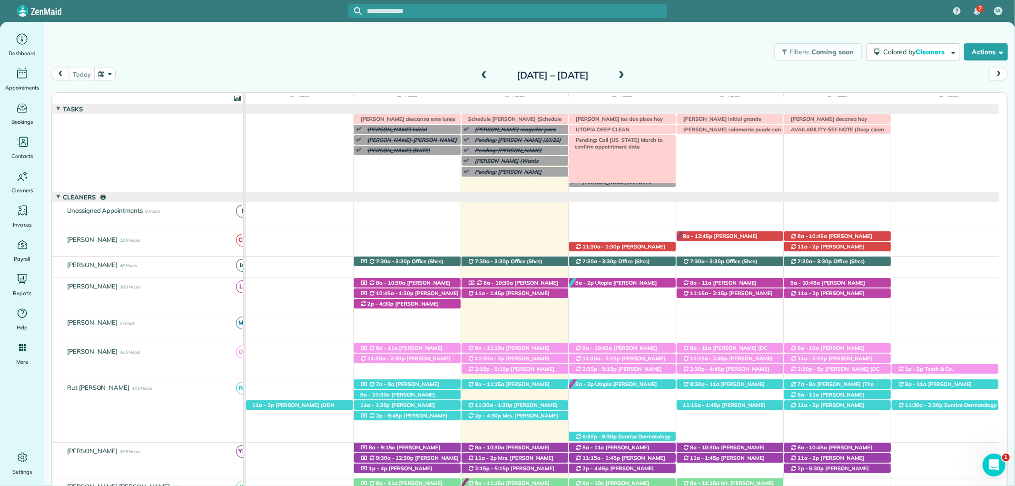
click at [638, 137] on div "Pending: Call [US_STATE] March to confirm appointment date" at bounding box center [622, 140] width 107 height 10
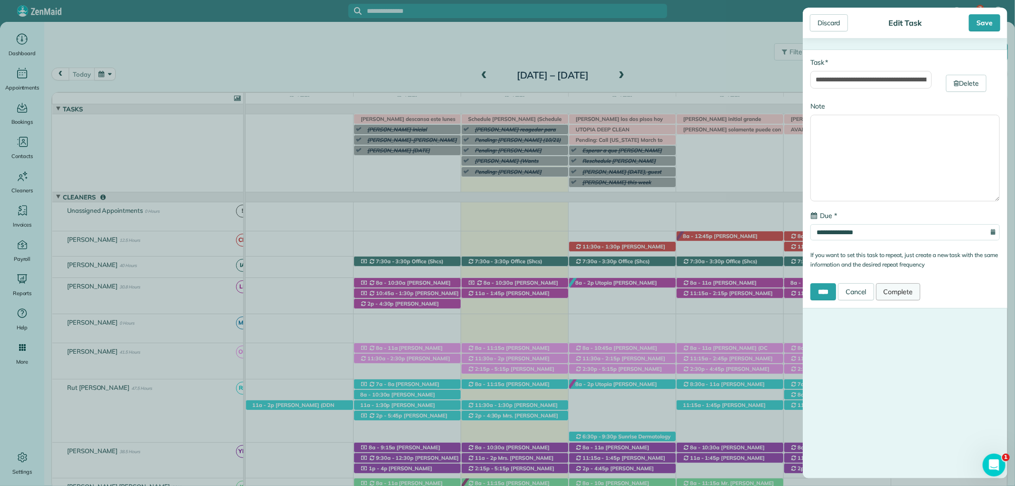
click at [905, 292] on link "Complete" at bounding box center [898, 291] width 45 height 17
